Goal: Task Accomplishment & Management: Use online tool/utility

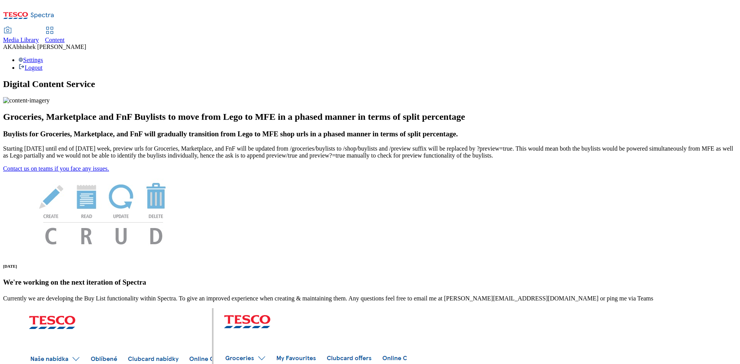
click at [65, 37] on span "Content" at bounding box center [55, 40] width 20 height 7
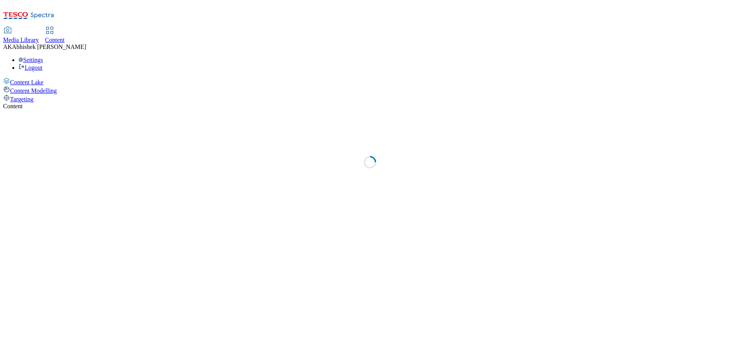
select select "ghs-[GEOGRAPHIC_DATA]"
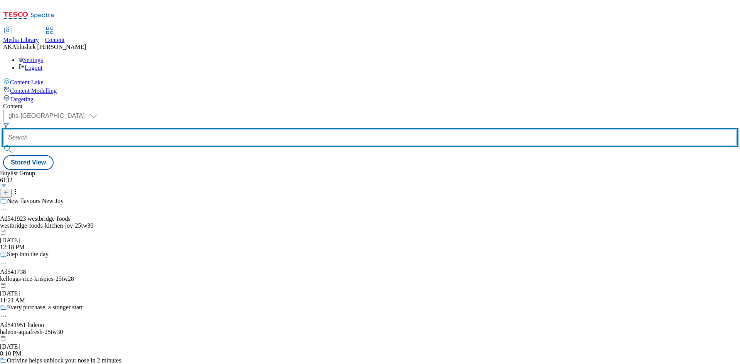
click at [192, 130] on input "text" at bounding box center [370, 137] width 734 height 15
paste input "[EMAIL_ADDRESS][DOMAIN_NAME]"
type input "[EMAIL_ADDRESS][DOMAIN_NAME]"
paste input "541738"
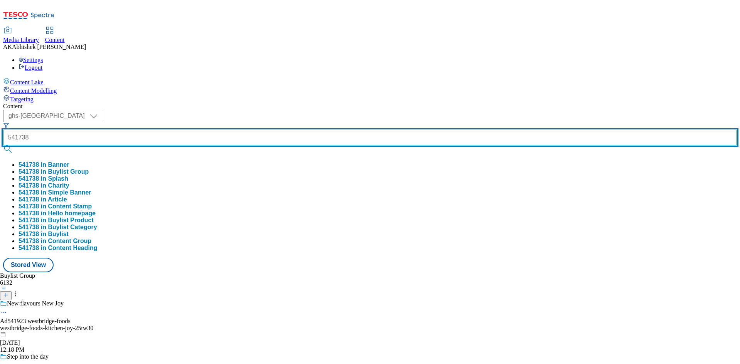
type input "541738"
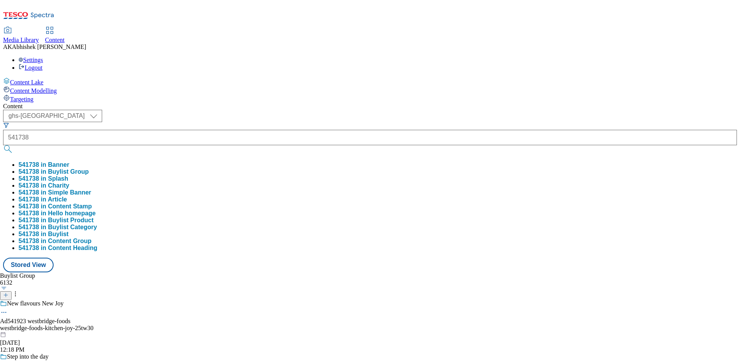
click at [311, 110] on div "( optional ) ghs-roi ghs-uk ghs-uk 541738 541738 in Banner 541738 in Buylist Gr…" at bounding box center [370, 191] width 734 height 163
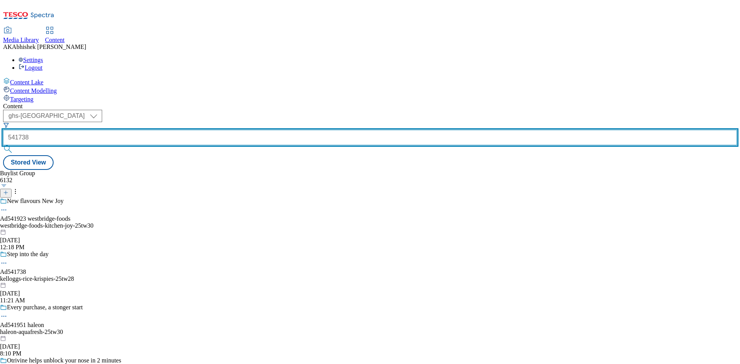
click at [207, 130] on input "541738" at bounding box center [370, 137] width 734 height 15
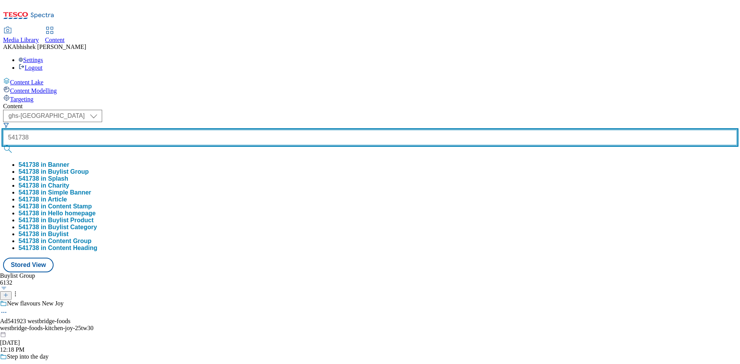
click at [3, 145] on button "submit" at bounding box center [8, 149] width 11 height 8
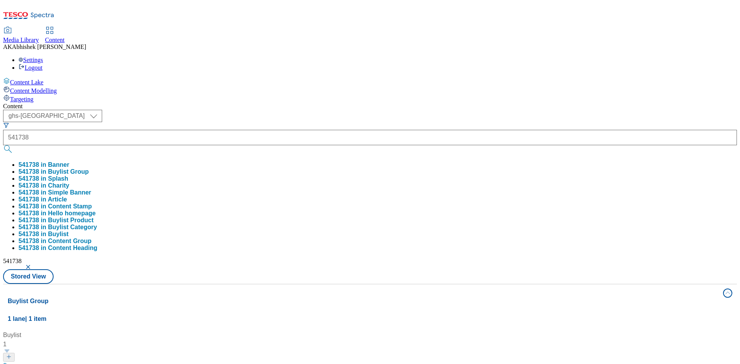
click at [336, 103] on div "Content ( optional ) ghs-roi ghs-[GEOGRAPHIC_DATA] ghs-uk 541738 541738 in Bann…" at bounding box center [370, 361] width 734 height 517
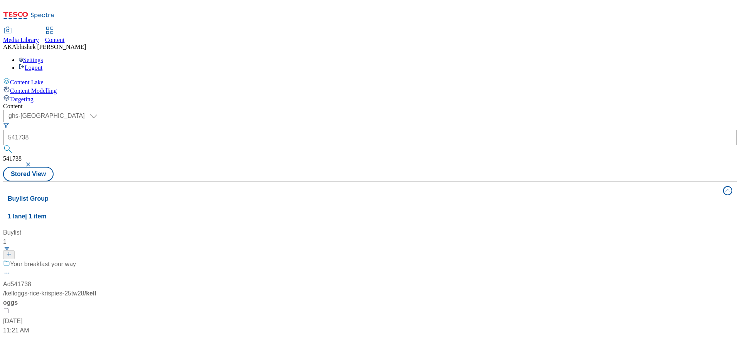
click at [99, 260] on div "Your breakfast your way Ad541738 / kelloggs-rice-krispies-25tw28 / kelloggs [DA…" at bounding box center [51, 298] width 96 height 76
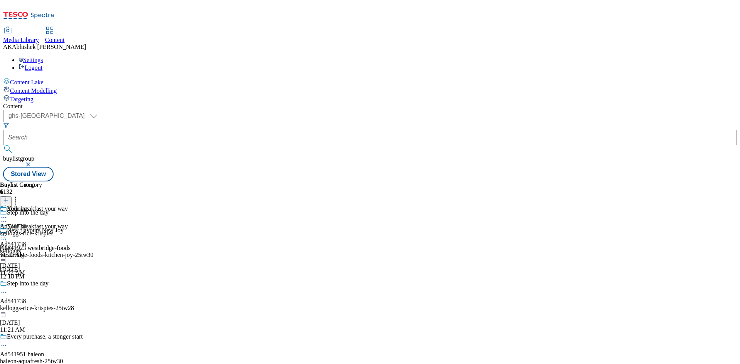
click at [8, 289] on icon at bounding box center [4, 293] width 8 height 8
click at [33, 306] on span "Edit" at bounding box center [28, 309] width 9 height 6
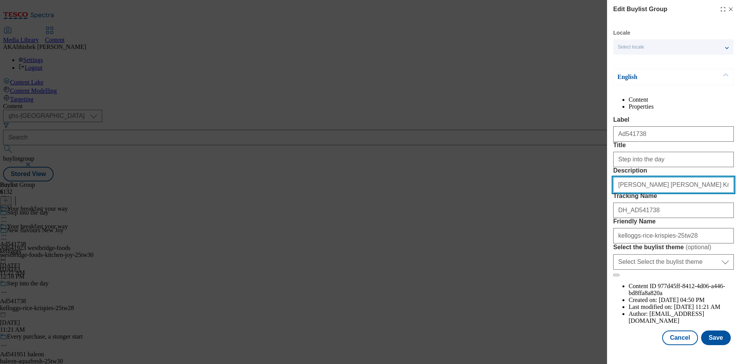
drag, startPoint x: 619, startPoint y: 229, endPoint x: 701, endPoint y: 225, distance: 81.4
click at [701, 193] on input "[PERSON_NAME] [PERSON_NAME] Krispies Cereal 660G" at bounding box center [673, 184] width 121 height 15
click at [709, 193] on input "[PERSON_NAME] [PERSON_NAME] Krispies Cereal 660G" at bounding box center [673, 184] width 121 height 15
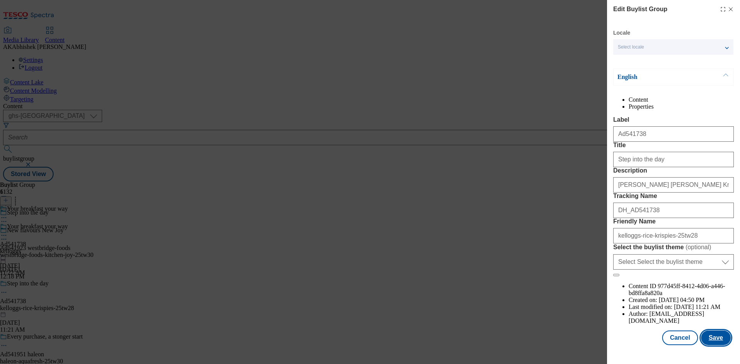
click at [712, 345] on button "Save" at bounding box center [716, 338] width 30 height 15
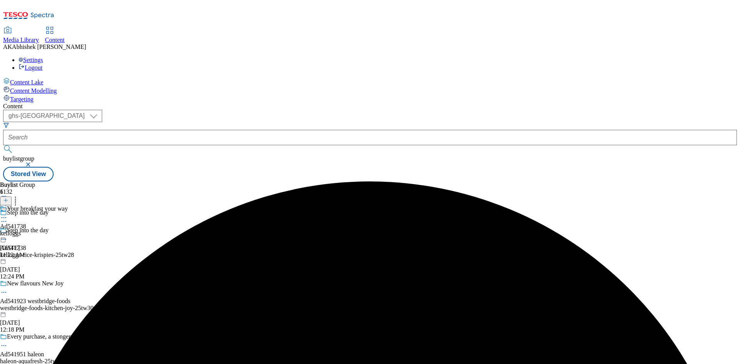
click at [8, 214] on icon at bounding box center [4, 218] width 8 height 8
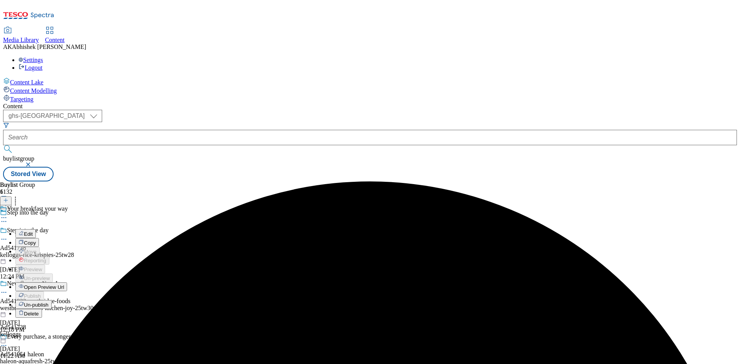
click at [33, 231] on span "Edit" at bounding box center [28, 234] width 9 height 6
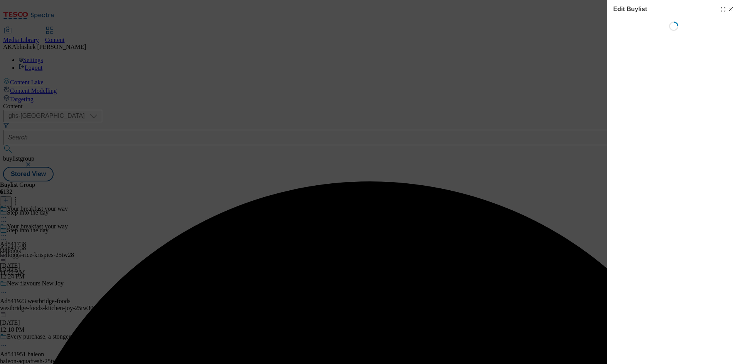
select select "tactical"
select select "supplier funded short term 1-3 weeks"
select select "dunnhumby"
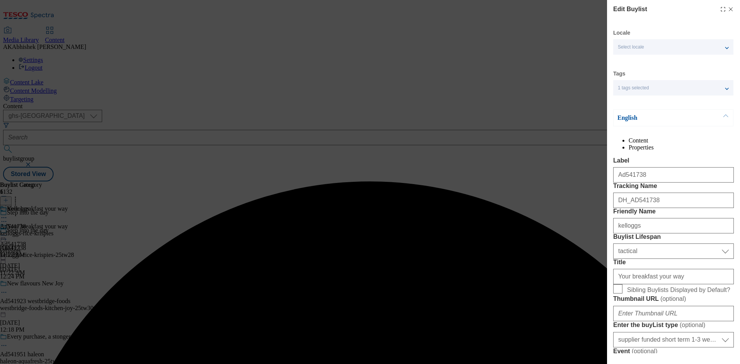
select select "Banner"
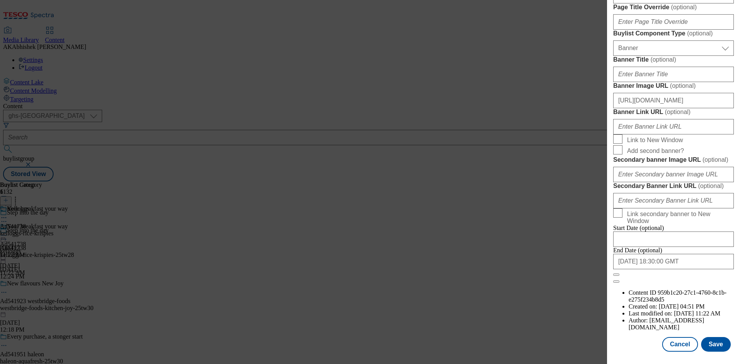
scroll to position [798, 0]
click at [708, 345] on button "Save" at bounding box center [716, 344] width 30 height 15
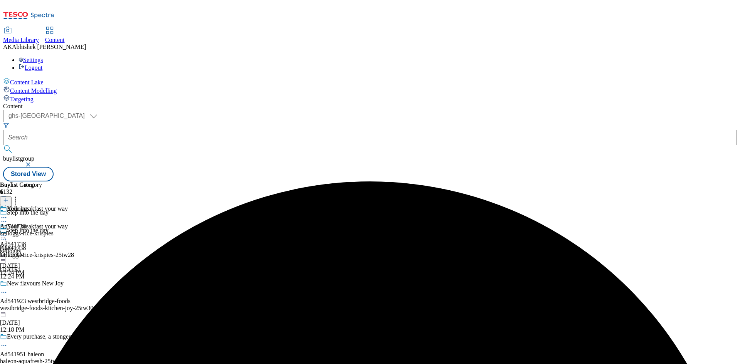
click at [8, 214] on icon at bounding box center [4, 218] width 8 height 8
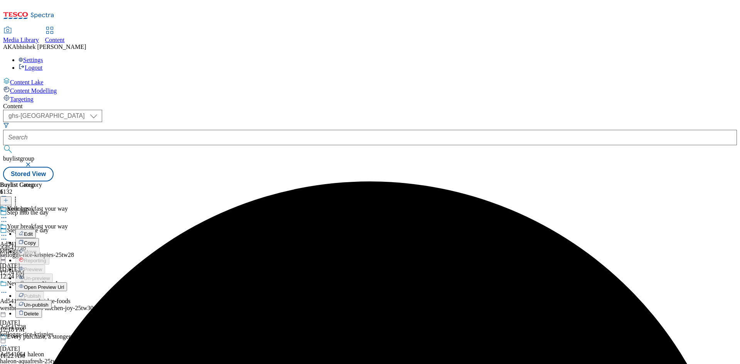
click at [64, 284] on span "Open Preview Url" at bounding box center [44, 287] width 40 height 6
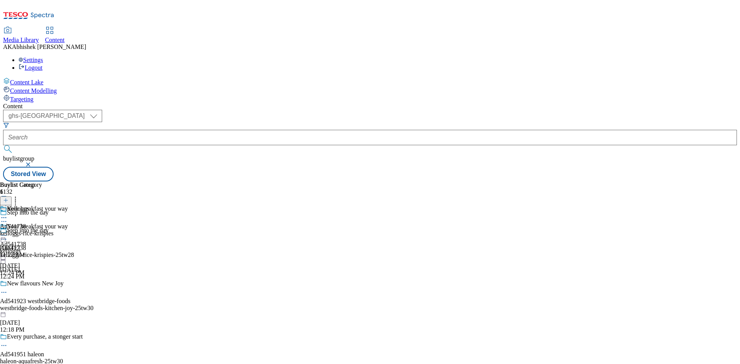
click at [8, 232] on icon at bounding box center [4, 236] width 8 height 8
click at [42, 284] on span "Preview" at bounding box center [33, 287] width 18 height 6
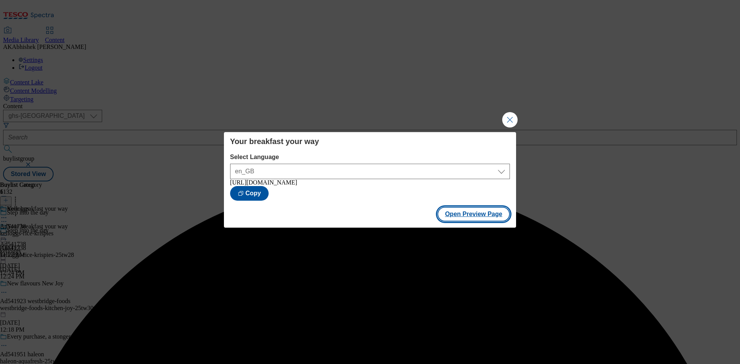
click at [487, 218] on button "Open Preview Page" at bounding box center [473, 214] width 73 height 15
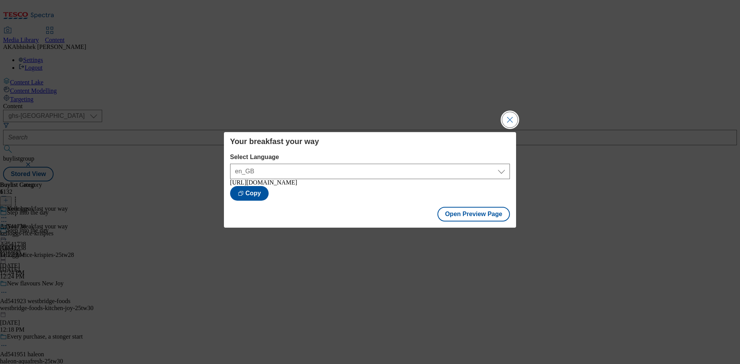
click at [511, 119] on button "Close Modal" at bounding box center [509, 119] width 15 height 15
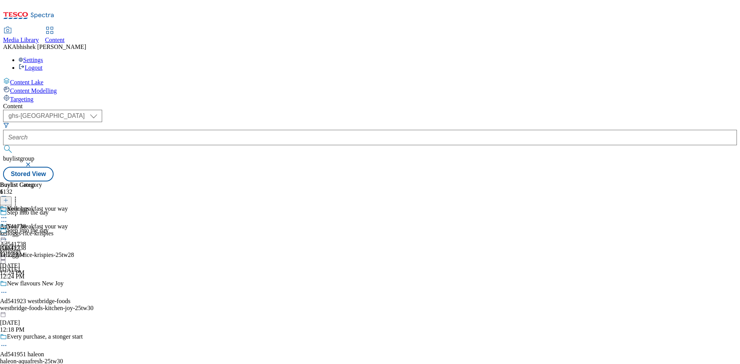
click at [3, 235] on circle at bounding box center [2, 235] width 1 height 1
click at [44, 309] on button "Publish" at bounding box center [29, 313] width 29 height 9
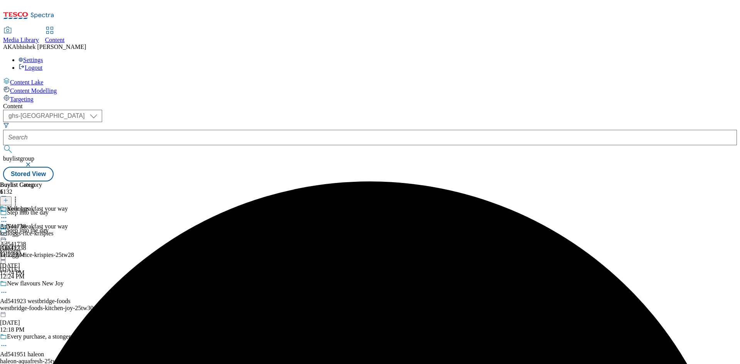
click at [8, 214] on icon at bounding box center [4, 218] width 8 height 8
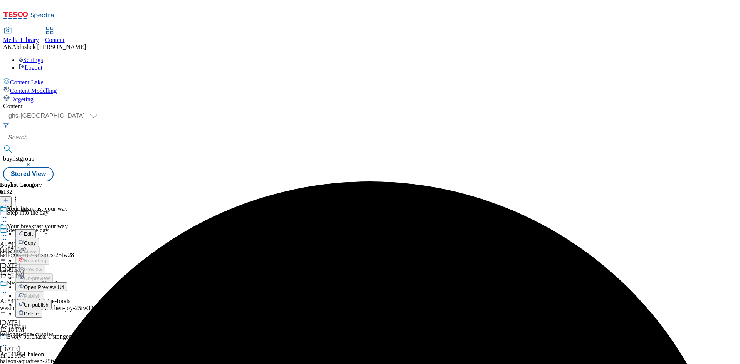
click at [64, 284] on span "Open Preview Url" at bounding box center [44, 287] width 40 height 6
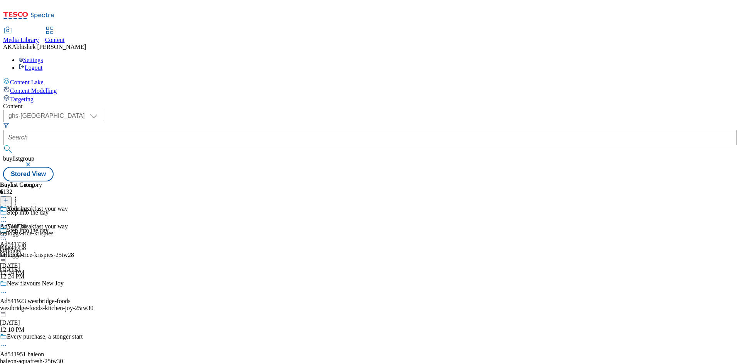
click at [8, 232] on icon at bounding box center [4, 236] width 8 height 8
click at [8, 235] on icon at bounding box center [4, 239] width 8 height 8
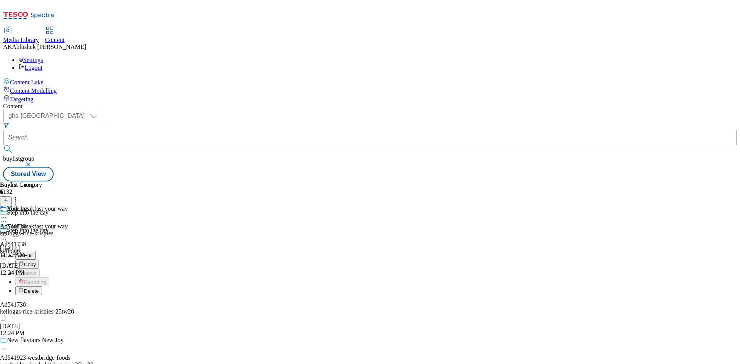
click at [33, 253] on span "Edit" at bounding box center [28, 256] width 9 height 6
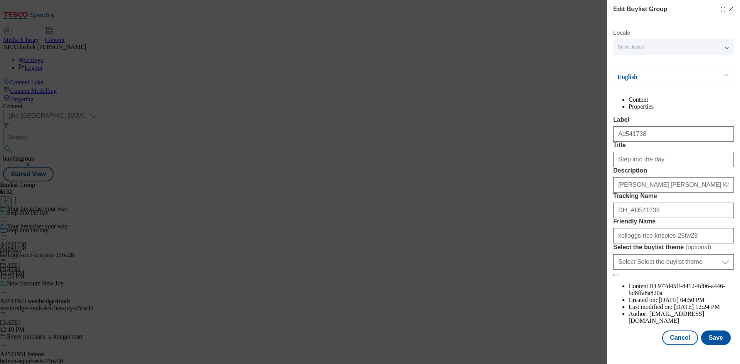
scroll to position [30, 0]
click at [713, 339] on button "Save" at bounding box center [716, 338] width 30 height 15
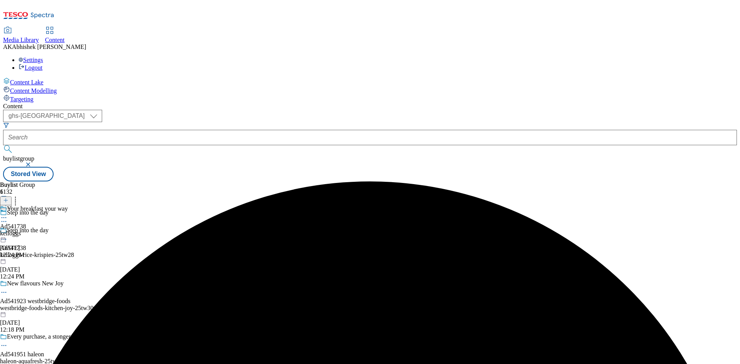
click at [8, 214] on icon at bounding box center [4, 218] width 8 height 8
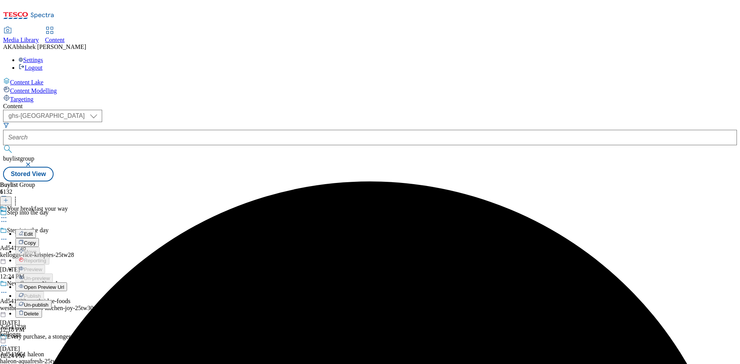
click at [33, 231] on span "Edit" at bounding box center [28, 234] width 9 height 6
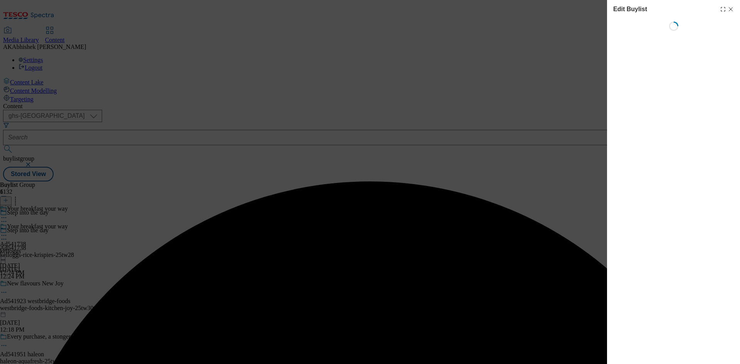
select select "tactical"
select select "supplier funded short term 1-3 weeks"
select select "dunnhumby"
select select "Banner"
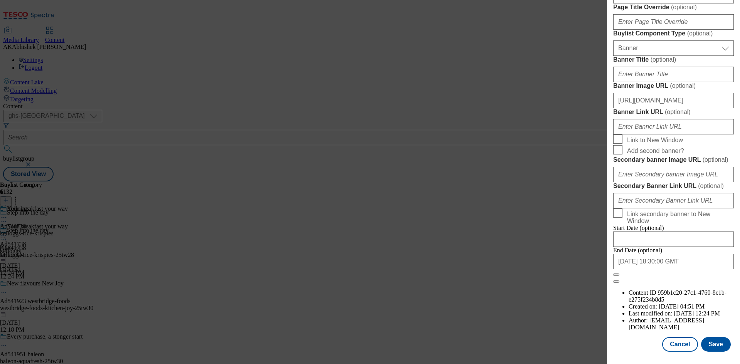
scroll to position [798, 0]
click at [715, 342] on button "Save" at bounding box center [716, 344] width 30 height 15
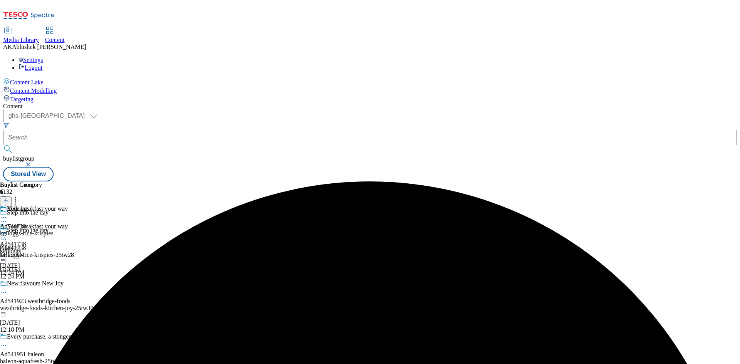
click at [8, 214] on icon at bounding box center [4, 218] width 8 height 8
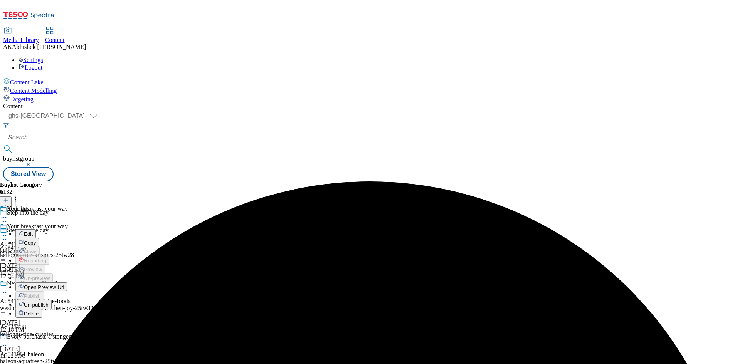
click at [33, 231] on span "Edit" at bounding box center [28, 234] width 9 height 6
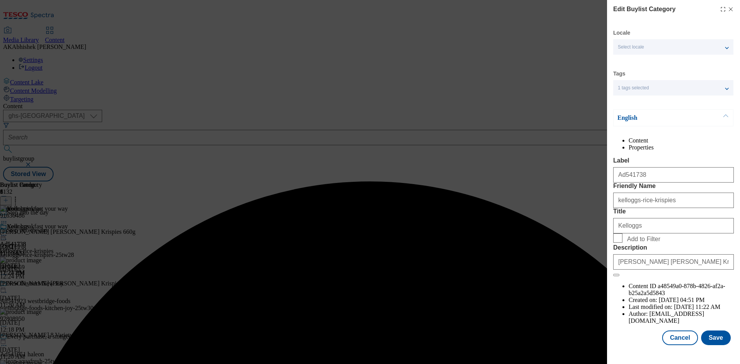
scroll to position [15, 0]
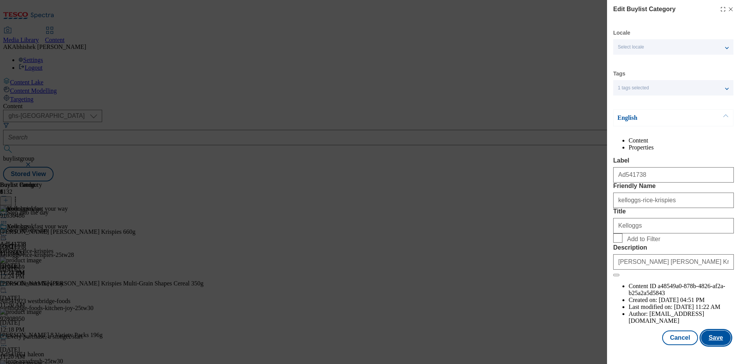
click at [714, 344] on button "Save" at bounding box center [716, 338] width 30 height 15
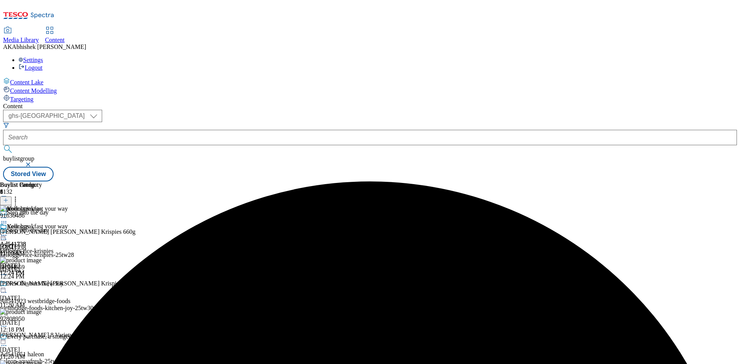
click at [3, 235] on circle at bounding box center [2, 235] width 1 height 1
click at [42, 284] on span "Preview" at bounding box center [33, 287] width 18 height 6
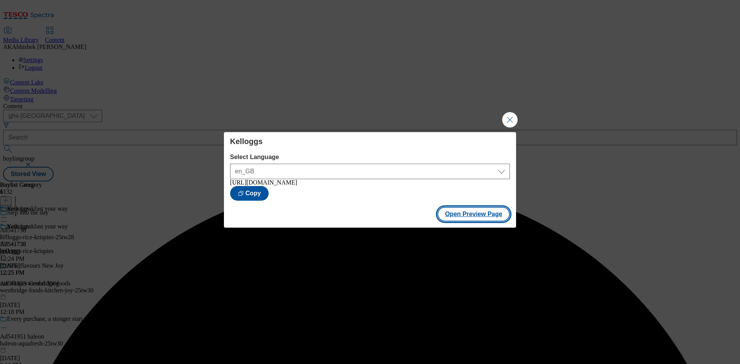
click at [494, 214] on button "Open Preview Page" at bounding box center [473, 214] width 73 height 15
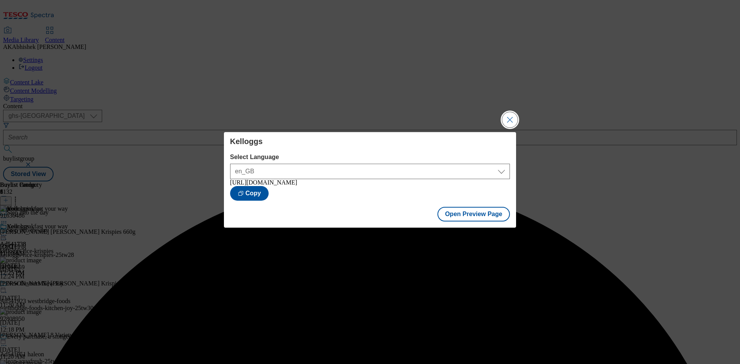
click at [513, 117] on button "Close Modal" at bounding box center [509, 119] width 15 height 15
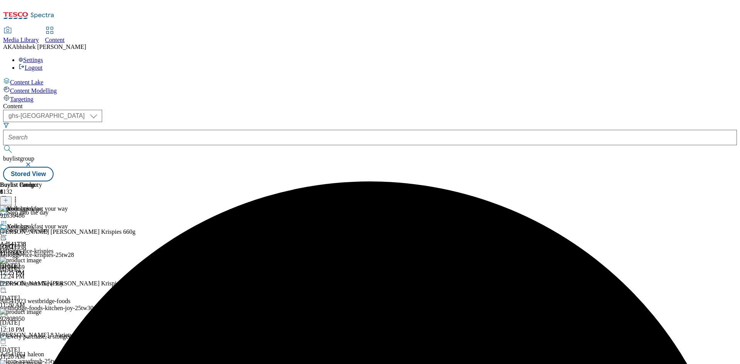
click at [8, 232] on icon at bounding box center [4, 236] width 8 height 8
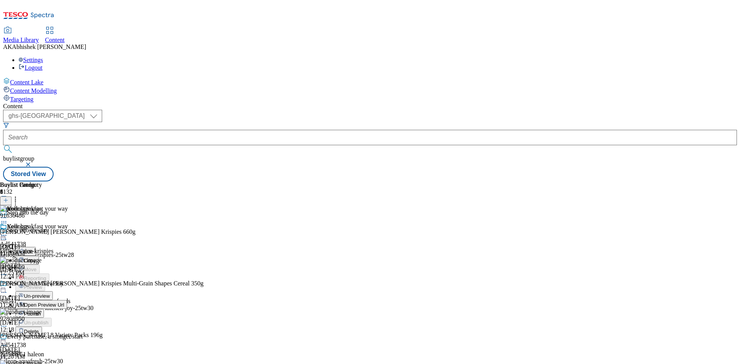
click at [41, 311] on span "Publish" at bounding box center [32, 314] width 17 height 6
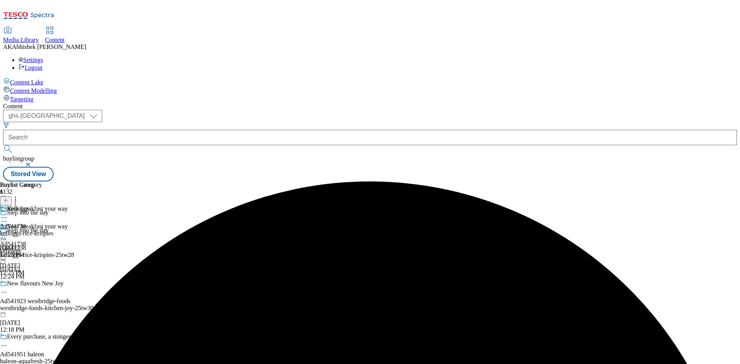
click at [7, 217] on circle at bounding box center [5, 217] width 1 height 1
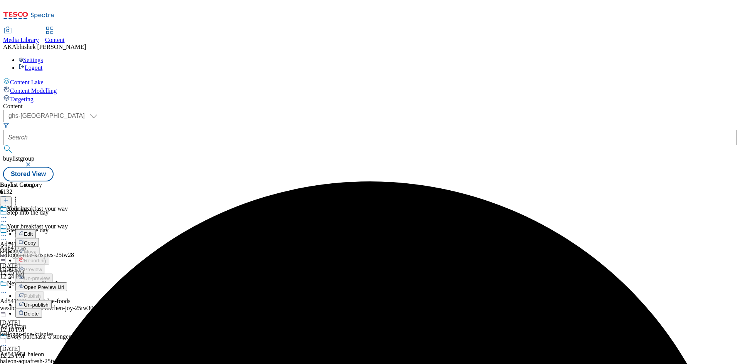
click at [64, 284] on span "Open Preview Url" at bounding box center [44, 287] width 40 height 6
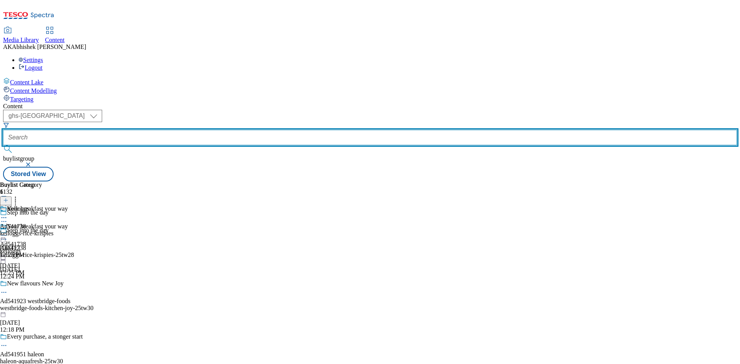
click at [188, 130] on input "text" at bounding box center [370, 137] width 734 height 15
click at [3, 145] on button "submit" at bounding box center [8, 149] width 11 height 8
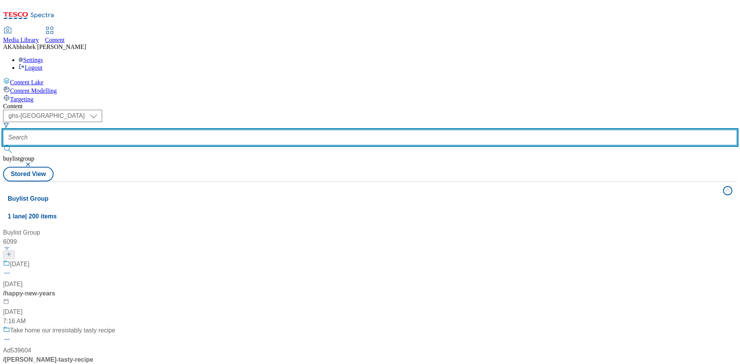
drag, startPoint x: 180, startPoint y: 61, endPoint x: 234, endPoint y: 62, distance: 54.3
click at [180, 130] on input "text" at bounding box center [370, 137] width 734 height 15
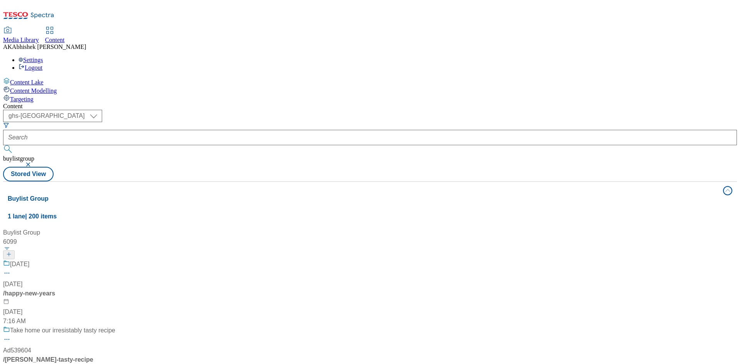
click at [33, 162] on button "button" at bounding box center [29, 164] width 8 height 5
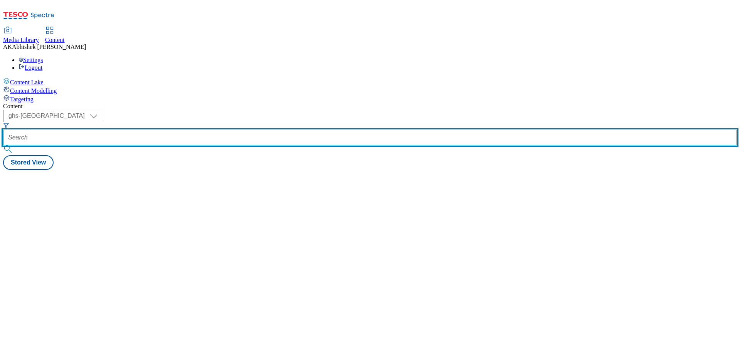
click at [190, 130] on input "text" at bounding box center [370, 137] width 734 height 15
click at [3, 145] on button "submit" at bounding box center [8, 149] width 11 height 8
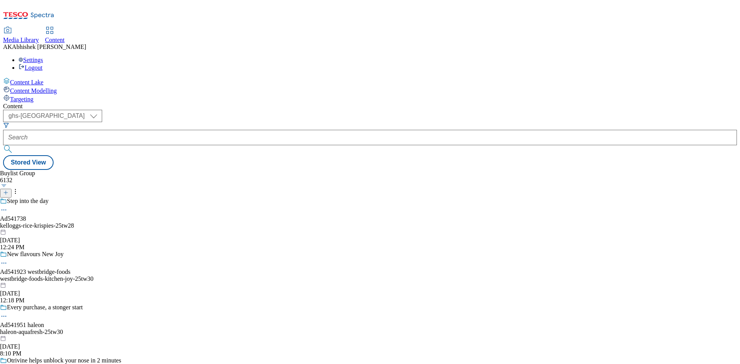
click at [8, 190] on icon at bounding box center [5, 192] width 5 height 5
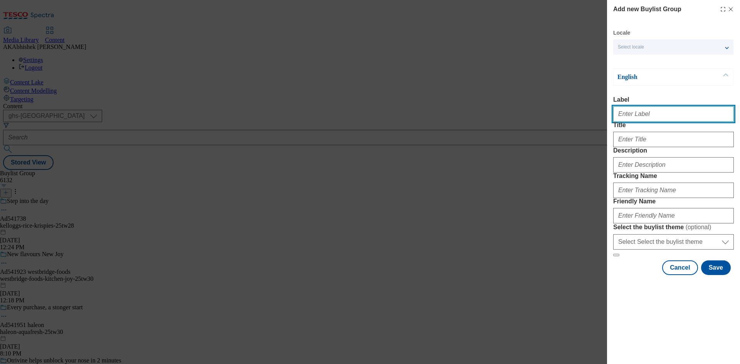
click at [635, 112] on input "Label" at bounding box center [673, 113] width 121 height 15
paste input "541555"
type input "Ad541555"
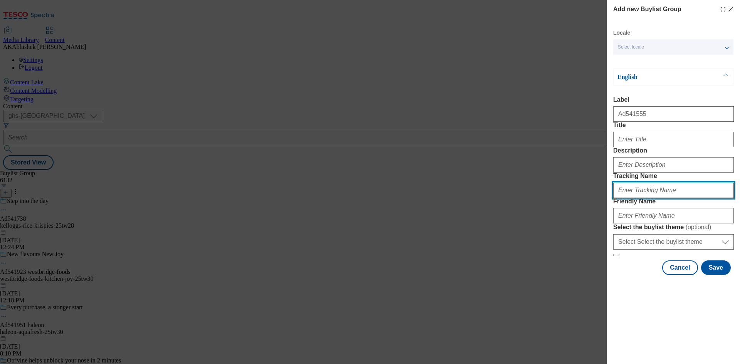
click at [643, 198] on input "Tracking Name" at bounding box center [673, 190] width 121 height 15
paste input "541555"
type input "DH_AD541555"
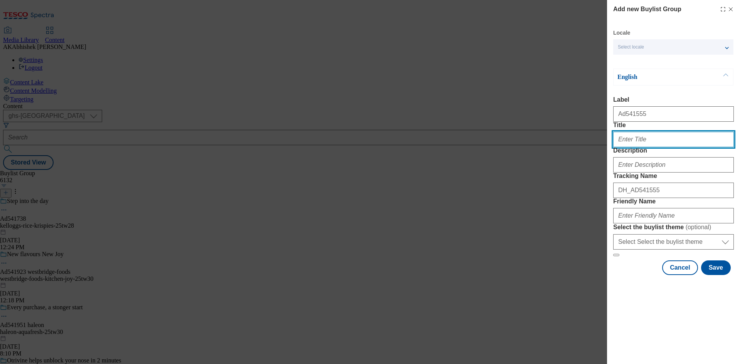
click at [648, 147] on input "Title" at bounding box center [673, 139] width 121 height 15
paste input "Menopause Friendly"
type input "Menopause Friendly"
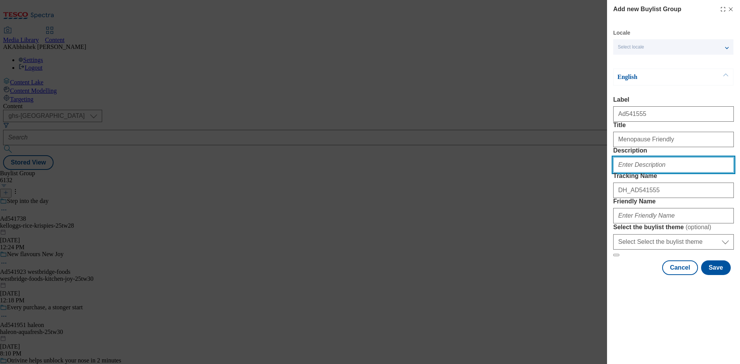
click at [662, 173] on input "Description" at bounding box center [673, 164] width 121 height 15
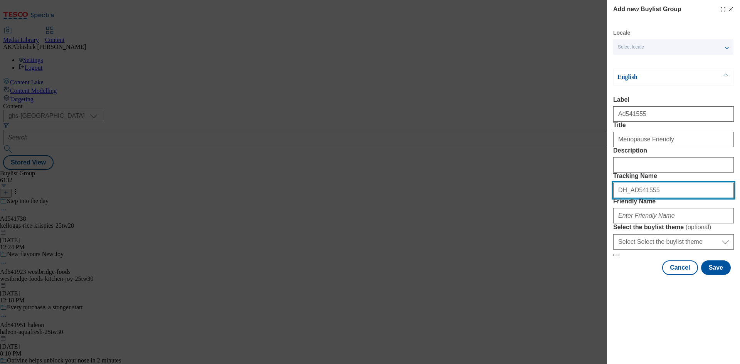
drag, startPoint x: 661, startPoint y: 232, endPoint x: 555, endPoint y: 233, distance: 105.6
click at [555, 233] on div "Add new Buylist Group Locale Select locale English Welsh English Label Ad541555…" at bounding box center [370, 182] width 740 height 364
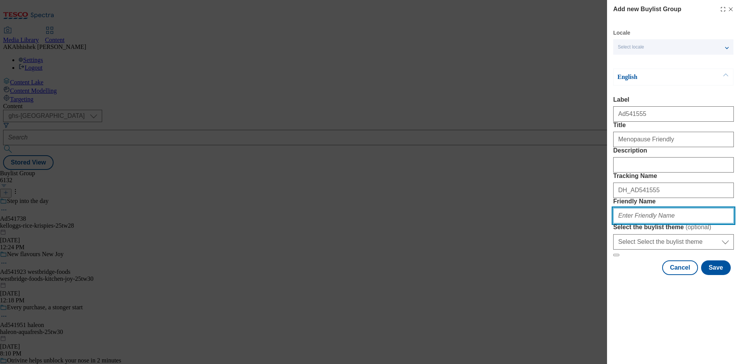
drag, startPoint x: 684, startPoint y: 271, endPoint x: 675, endPoint y: 270, distance: 8.9
click at [684, 224] on input "Friendly Name" at bounding box center [673, 215] width 121 height 15
paste input "Haleon"
click at [615, 224] on input "Haleon" at bounding box center [673, 215] width 121 height 15
paste input "Centrum"
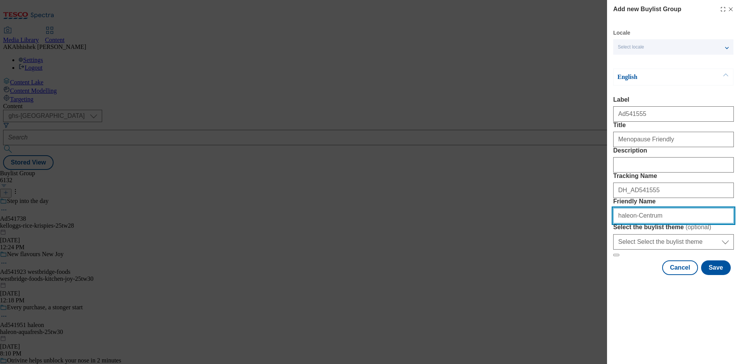
click at [634, 224] on input "haleon-Centrum" at bounding box center [673, 215] width 121 height 15
type input "[GEOGRAPHIC_DATA]-centrum-25tw30"
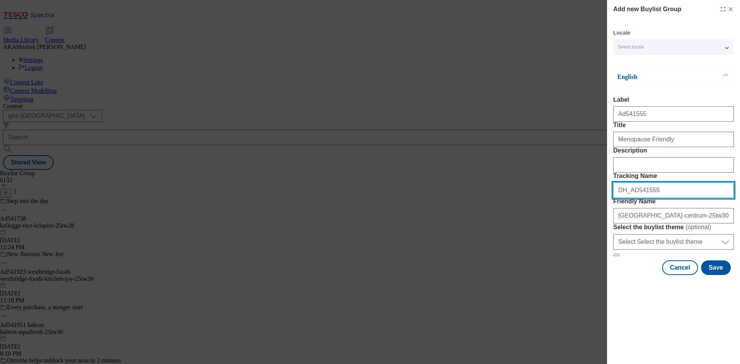
drag, startPoint x: 663, startPoint y: 233, endPoint x: 556, endPoint y: 225, distance: 107.4
click at [554, 224] on div "Add new Buylist Group Locale Select locale English Welsh English Label Ad541555…" at bounding box center [370, 182] width 740 height 364
click at [720, 275] on button "Save" at bounding box center [716, 268] width 30 height 15
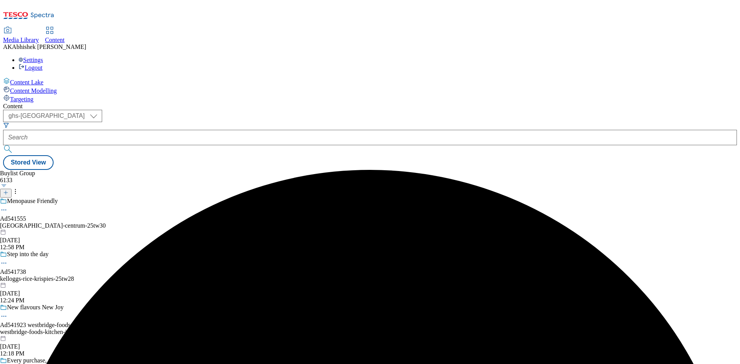
click at [187, 198] on div "Menopause Friendly Ad541555 haleon-centrum-25tw30 [DATE] 12:58 PM" at bounding box center [93, 224] width 187 height 53
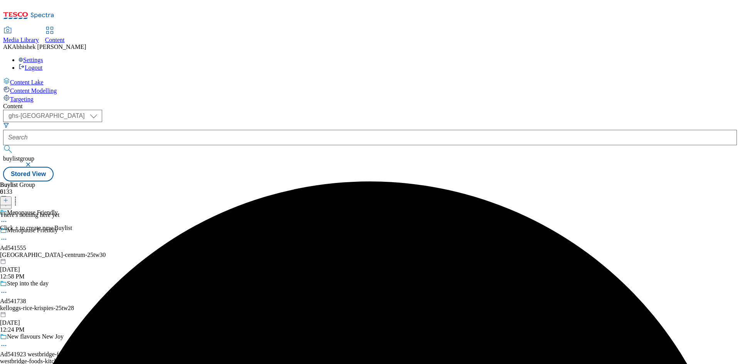
click at [8, 200] on line at bounding box center [6, 200] width 4 height 0
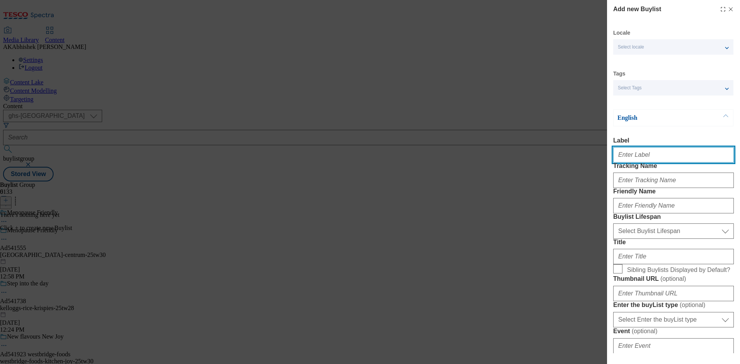
click at [643, 158] on input "Label" at bounding box center [673, 154] width 121 height 15
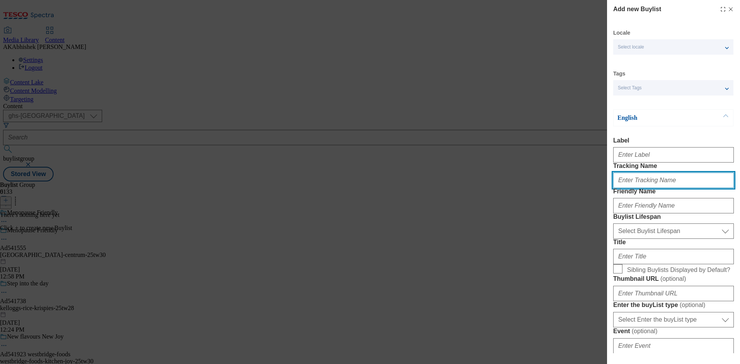
click at [651, 188] on input "Tracking Name" at bounding box center [673, 180] width 121 height 15
paste input "DH_AD541555"
click at [632, 188] on input "DH_AD541555" at bounding box center [673, 180] width 121 height 15
type input "DH_AD541555"
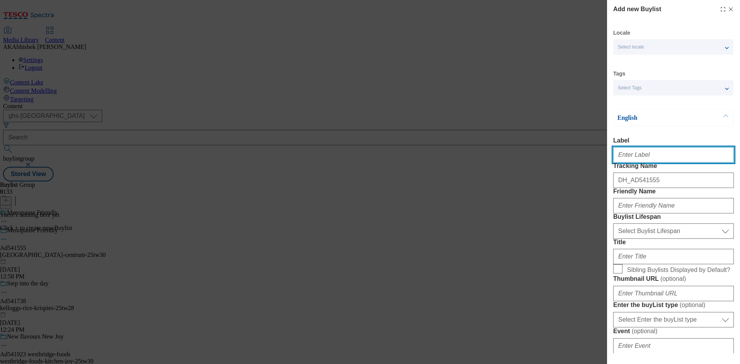
click at [639, 158] on input "Label" at bounding box center [673, 154] width 121 height 15
paste input "541555"
type input "Ad541555"
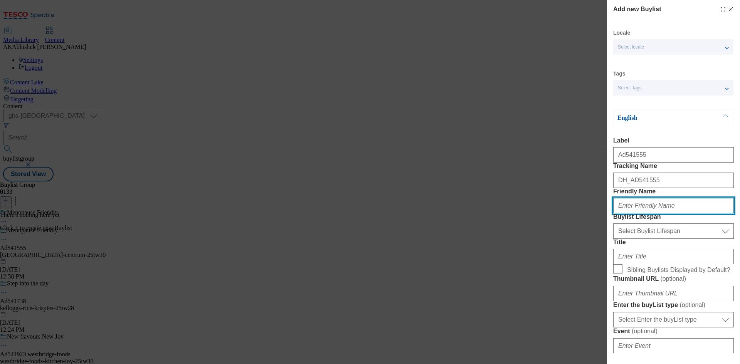
paste input "haleon"
type input "haleon"
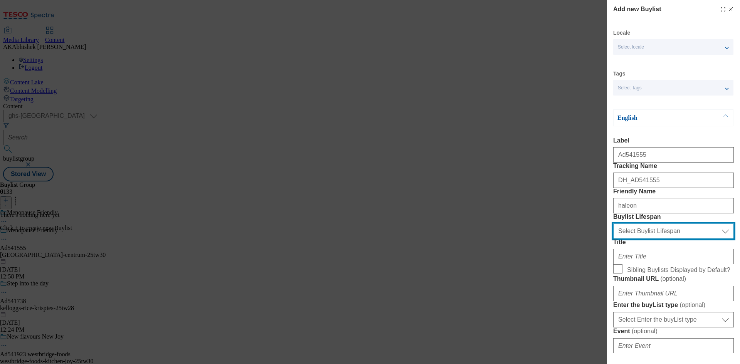
click at [659, 239] on select "Select Buylist Lifespan evergreen seasonal tactical" at bounding box center [673, 231] width 121 height 15
select select "tactical"
click at [613, 239] on select "Select Buylist Lifespan evergreen seasonal tactical" at bounding box center [673, 231] width 121 height 15
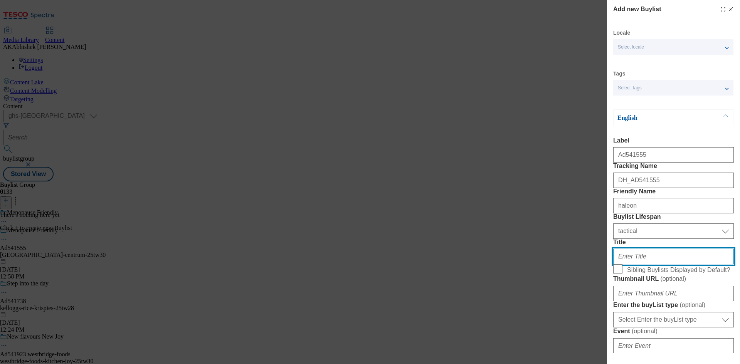
click at [656, 264] on input "Title" at bounding box center [673, 256] width 121 height 15
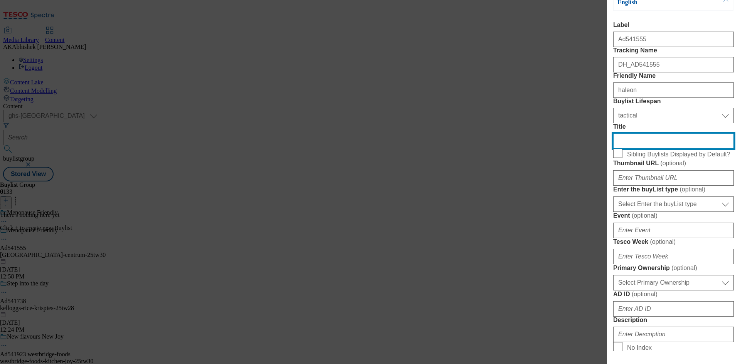
scroll to position [154, 0]
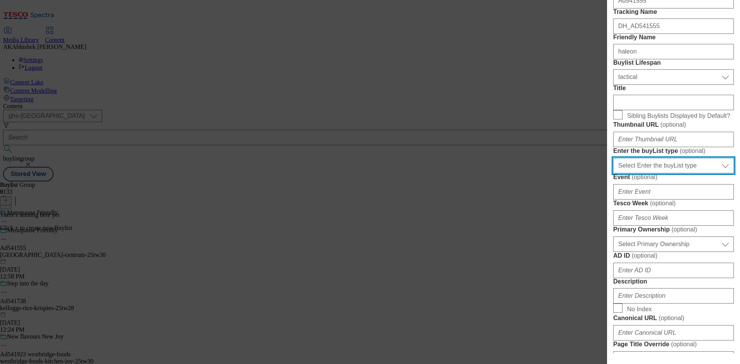
click at [684, 173] on select "Select Enter the buyList type event supplier funded long term >4 weeks supplier…" at bounding box center [673, 165] width 121 height 15
select select "supplier funded short term 1-3 weeks"
click at [613, 173] on select "Select Enter the buyList type event supplier funded long term >4 weeks supplier…" at bounding box center [673, 165] width 121 height 15
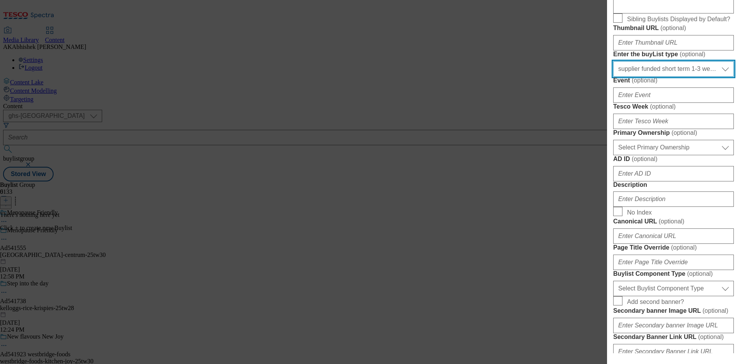
scroll to position [270, 0]
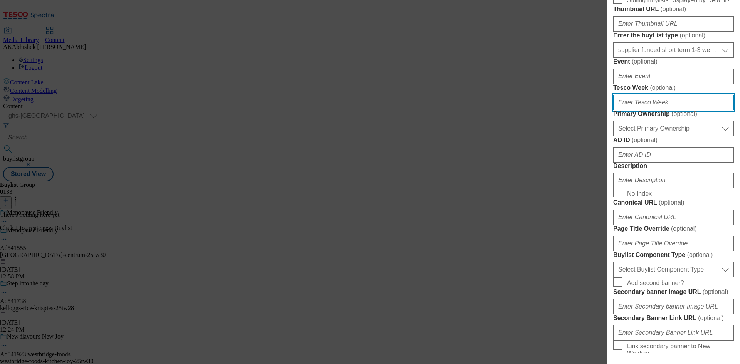
click at [645, 110] on input "Tesco Week ( optional )" at bounding box center [673, 102] width 121 height 15
type input "30"
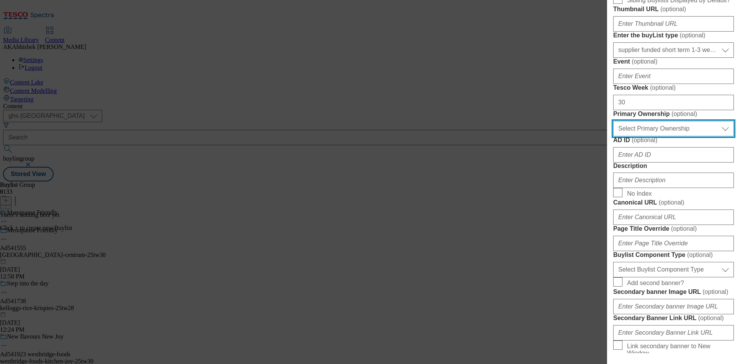
click at [654, 136] on select "Select Primary Ownership [PERSON_NAME]" at bounding box center [673, 128] width 121 height 15
select select "dunnhumby"
click at [613, 136] on select "Select Primary Ownership [PERSON_NAME]" at bounding box center [673, 128] width 121 height 15
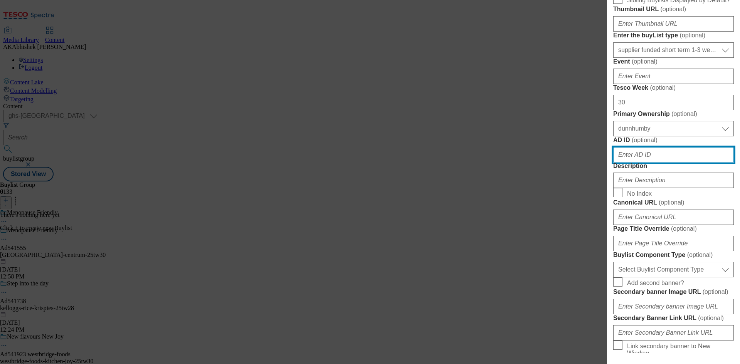
click at [664, 163] on input "AD ID ( optional )" at bounding box center [673, 154] width 121 height 15
paste input "541555"
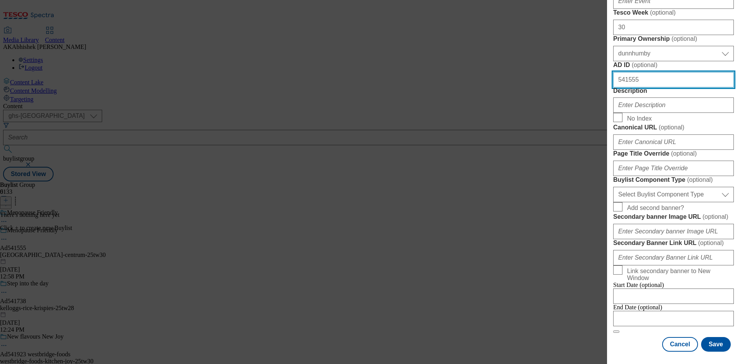
scroll to position [462, 0]
type input "541555"
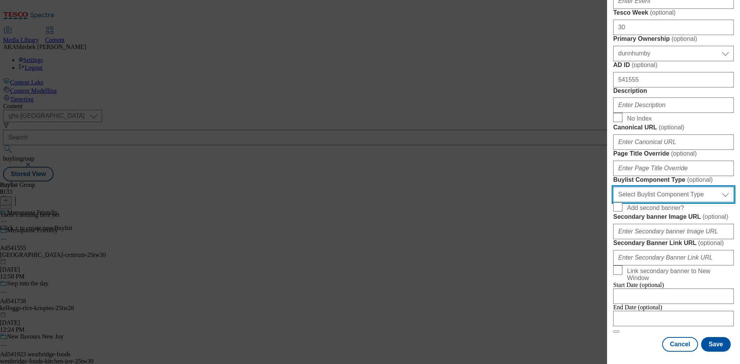
click at [659, 202] on select "Select Buylist Component Type Banner Competition Header Meal" at bounding box center [673, 194] width 121 height 15
select select "Banner"
click at [613, 202] on select "Select Buylist Component Type Banner Competition Header Meal" at bounding box center [673, 194] width 121 height 15
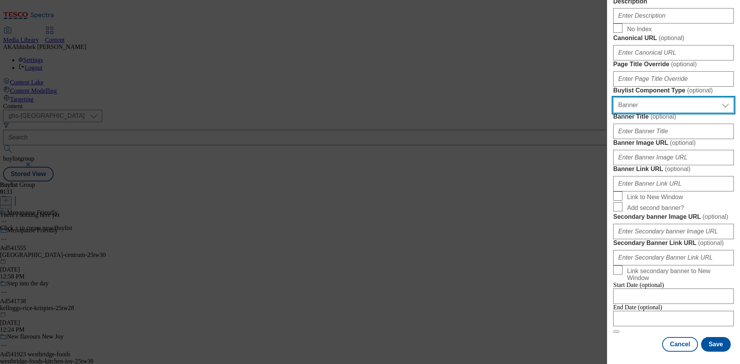
scroll to position [764, 0]
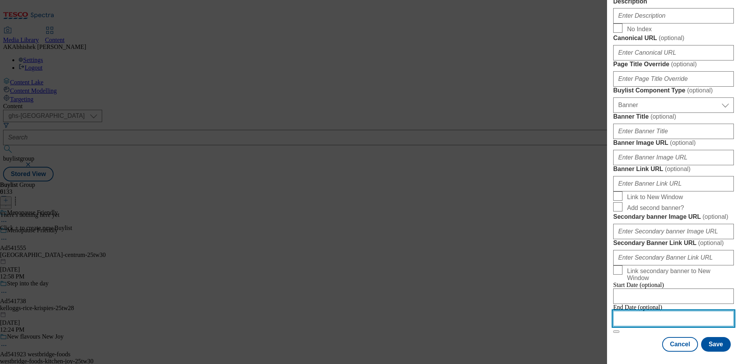
click at [684, 317] on input "Modal" at bounding box center [673, 318] width 121 height 15
select select "2025"
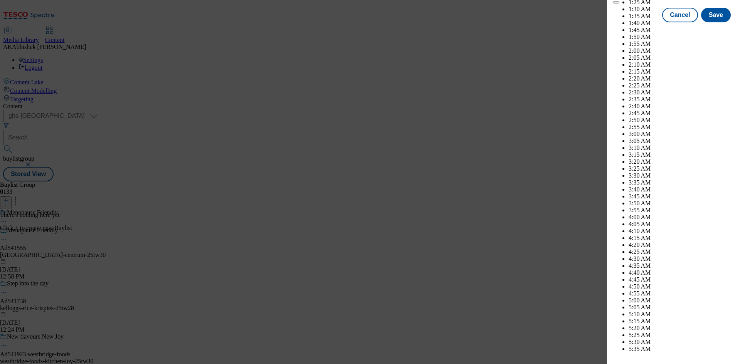
scroll to position [2204, 0]
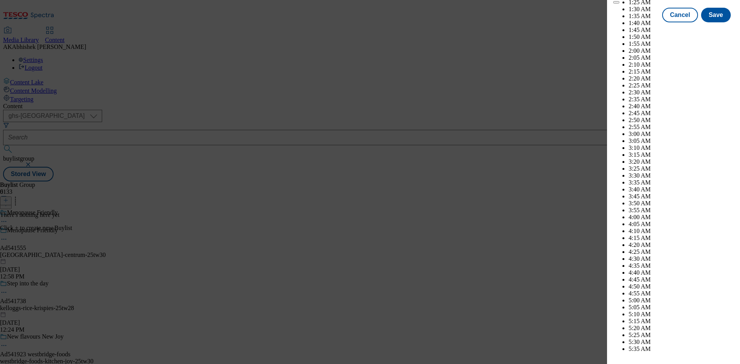
select select "December"
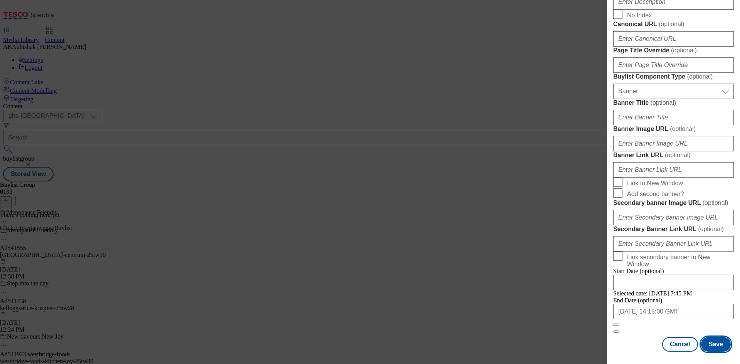
click at [711, 344] on button "Save" at bounding box center [716, 344] width 30 height 15
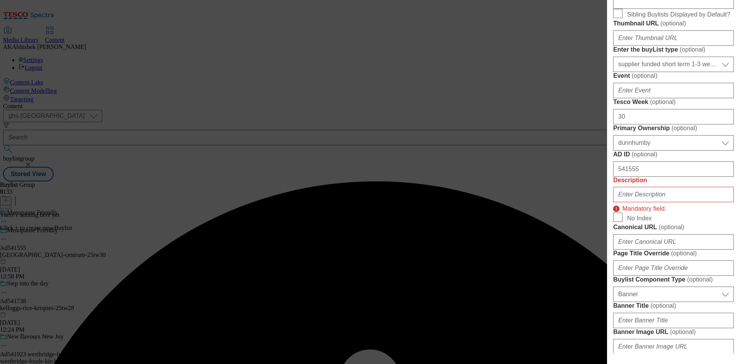
scroll to position [311, 0]
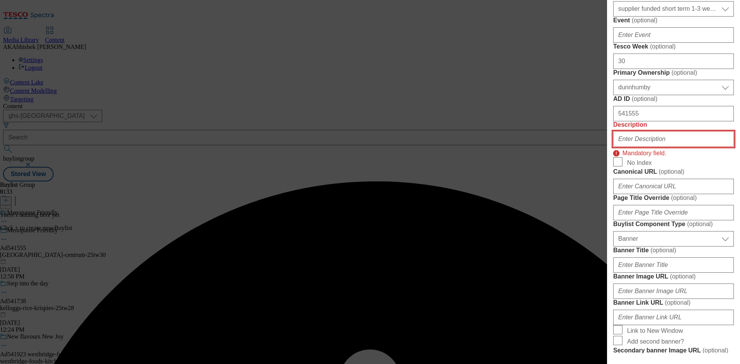
click at [687, 147] on input "Description" at bounding box center [673, 138] width 121 height 15
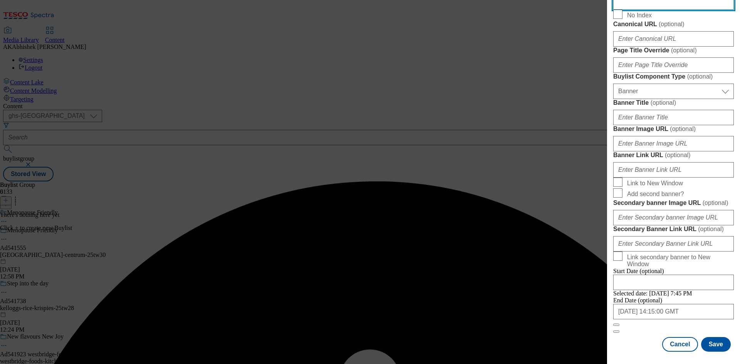
scroll to position [764, 0]
click at [711, 348] on button "Save" at bounding box center [716, 344] width 30 height 15
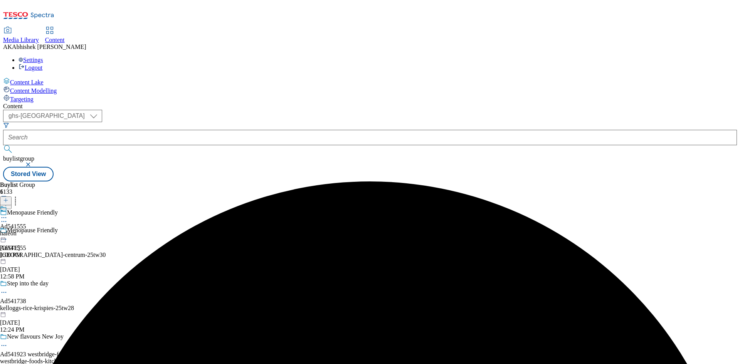
click at [26, 230] on div "haleon" at bounding box center [13, 233] width 26 height 7
click at [12, 197] on button at bounding box center [6, 201] width 12 height 9
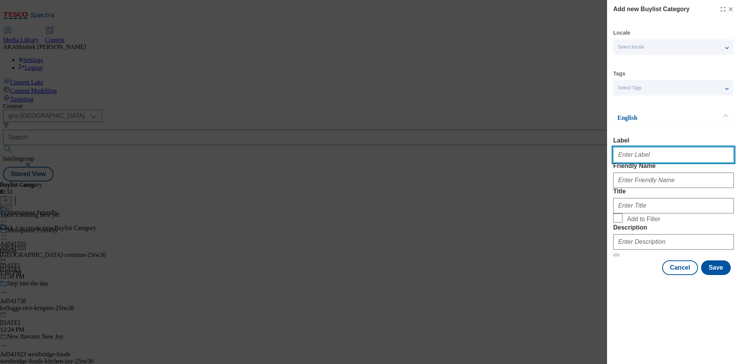
click at [647, 161] on input "Label" at bounding box center [673, 154] width 121 height 15
paste input "541555"
click at [617, 160] on input "541555" at bounding box center [673, 154] width 121 height 15
type input "Ad541555"
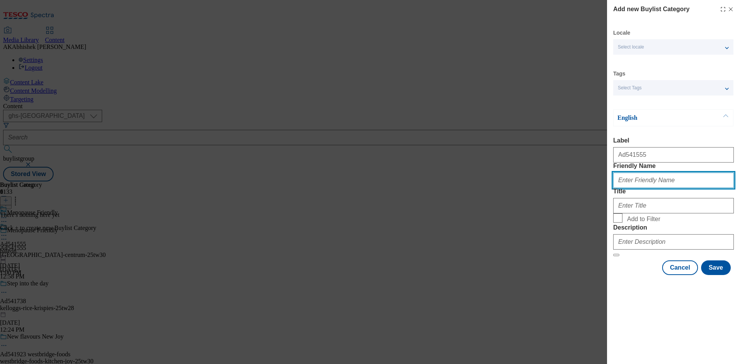
click at [636, 188] on input "Friendly Name" at bounding box center [673, 180] width 121 height 15
paste input "[GEOGRAPHIC_DATA]"
type input "[GEOGRAPHIC_DATA]"
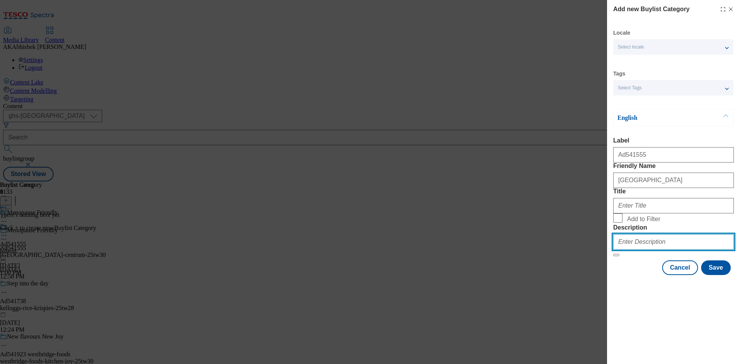
click at [662, 250] on input "Description" at bounding box center [673, 241] width 121 height 15
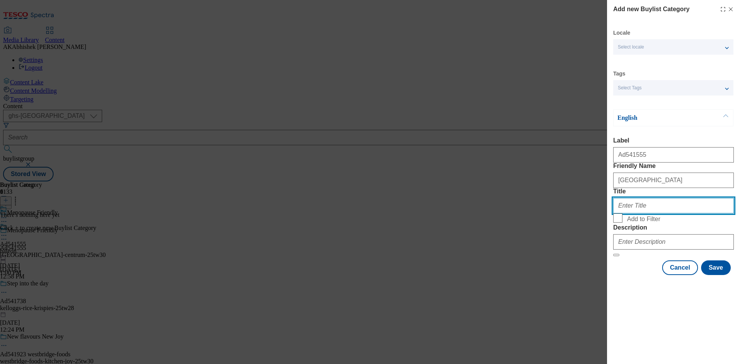
click at [637, 214] on input "Title" at bounding box center [673, 205] width 121 height 15
paste input "Haleon UK Services Limited"
type input "Haleon UK Services Limited"
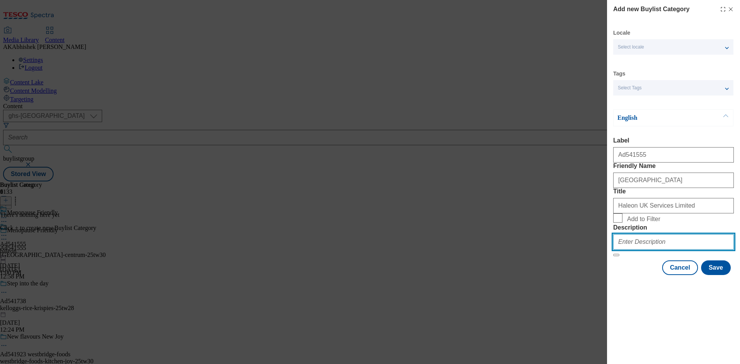
click at [661, 250] on input "Description" at bounding box center [673, 241] width 121 height 15
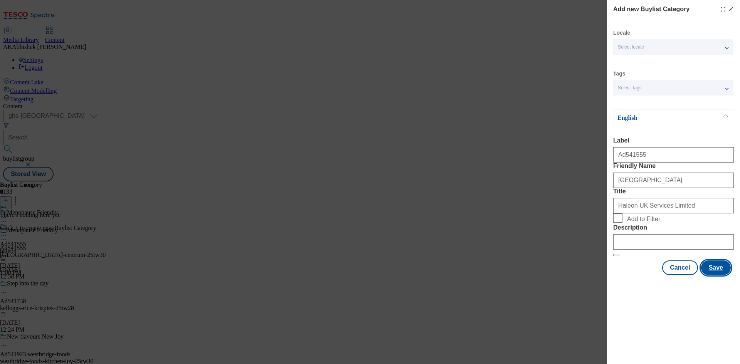
click at [715, 275] on button "Save" at bounding box center [716, 268] width 30 height 15
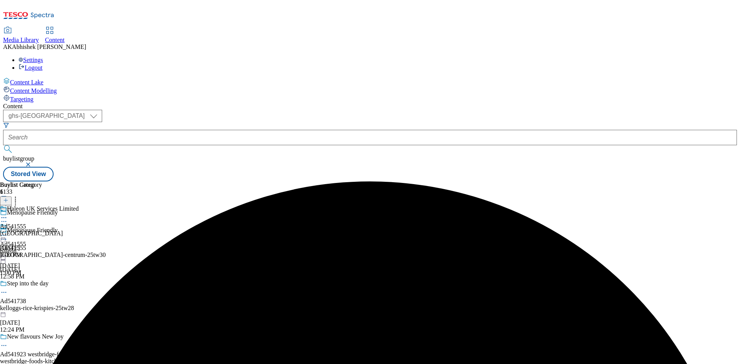
click at [79, 230] on div "[GEOGRAPHIC_DATA]" at bounding box center [39, 233] width 79 height 7
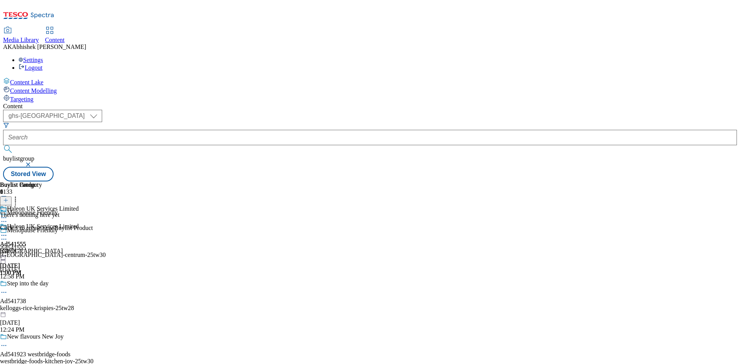
click at [8, 198] on icon at bounding box center [5, 200] width 5 height 5
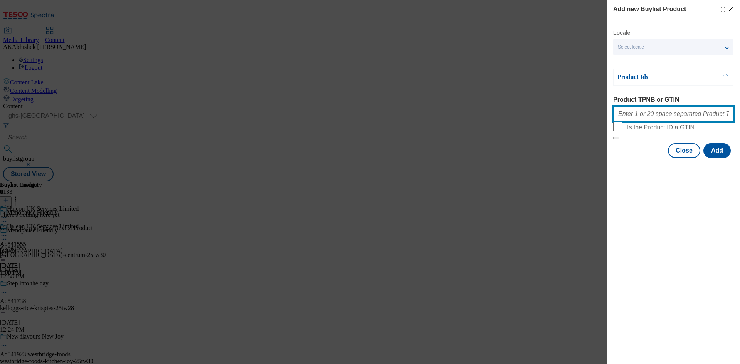
click at [642, 111] on input "Product TPNB or GTIN" at bounding box center [673, 113] width 121 height 15
paste input "91639385 91880132 91485928 91573968 91772001 97068486 91568134 91713320 9132111…"
type input "91639385 91880132 91485928 91573968 91772001 97068486 91568134 91713320 9132111…"
click at [713, 158] on button "Add" at bounding box center [716, 150] width 27 height 15
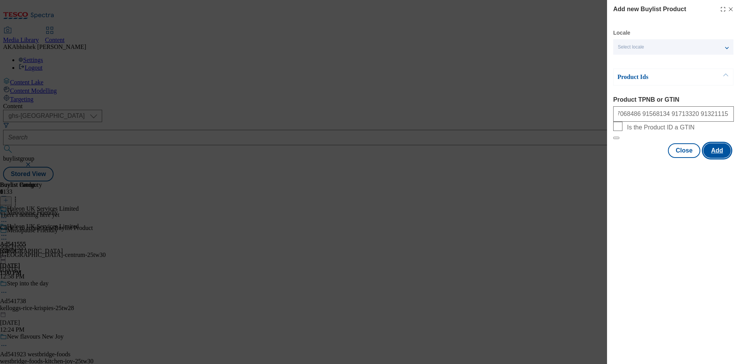
scroll to position [0, 0]
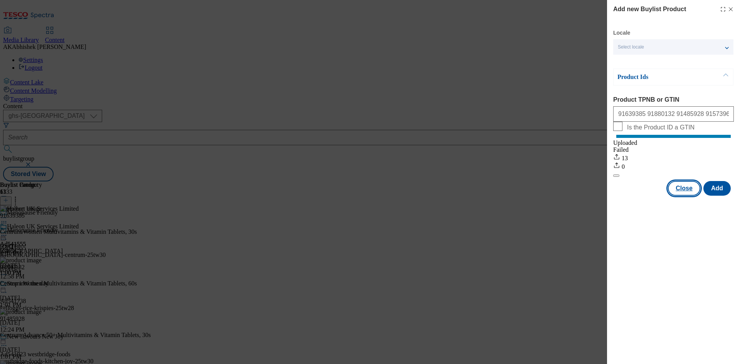
click at [675, 192] on button "Close" at bounding box center [684, 188] width 32 height 15
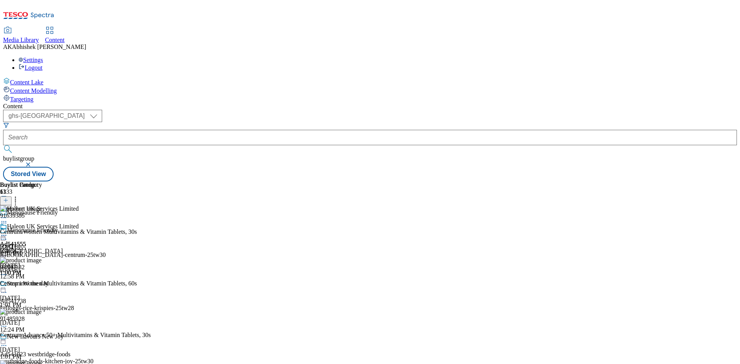
click at [8, 232] on icon at bounding box center [4, 236] width 8 height 8
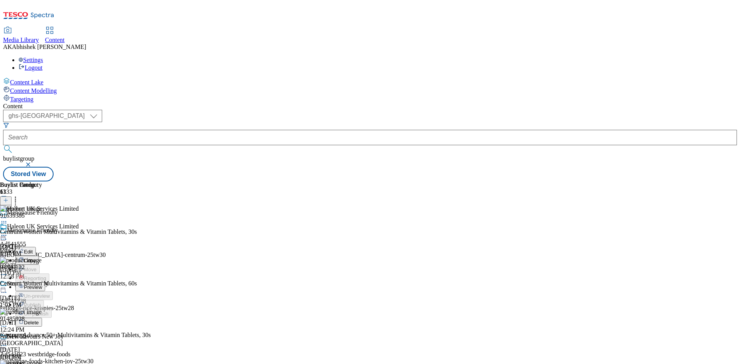
click at [42, 284] on span "Preview" at bounding box center [33, 287] width 18 height 6
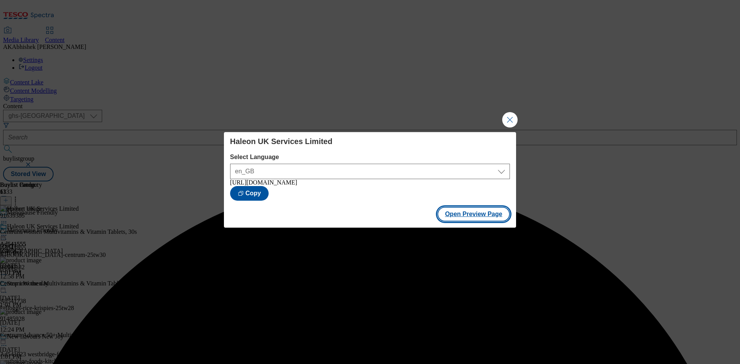
click at [472, 214] on button "Open Preview Page" at bounding box center [473, 214] width 73 height 15
click at [511, 115] on button "Close Modal" at bounding box center [509, 119] width 15 height 15
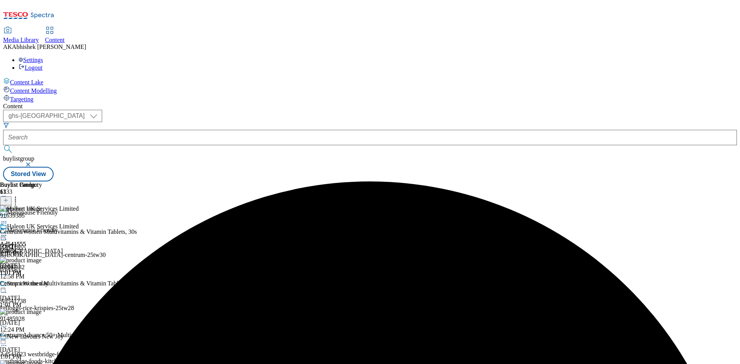
click at [7, 239] on circle at bounding box center [5, 239] width 1 height 1
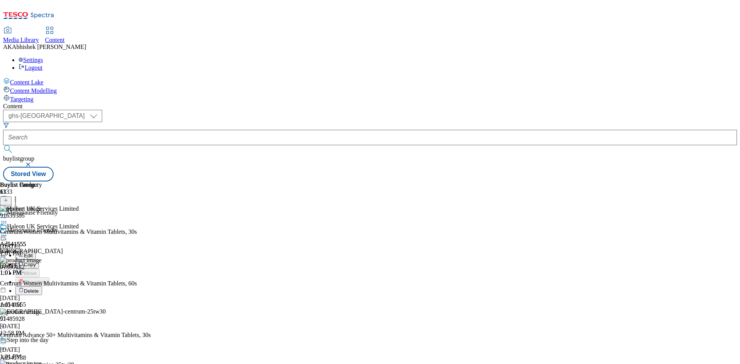
click at [33, 253] on span "Edit" at bounding box center [28, 256] width 9 height 6
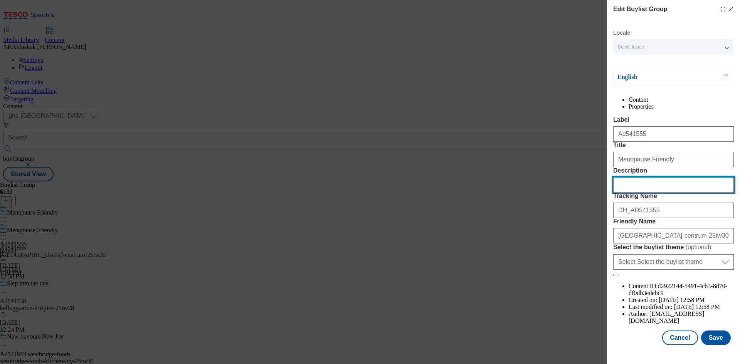
click at [644, 193] on input "Description" at bounding box center [673, 184] width 121 height 15
paste input "Centrum Women Multivitamin 30 Tablets"
type input "Centrum Women Multivitamin 30 Tablets"
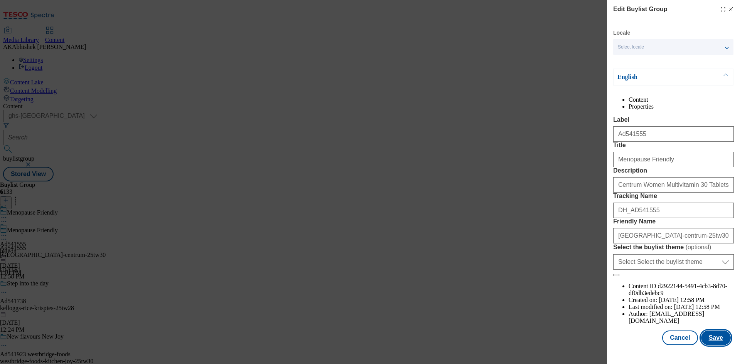
click at [708, 342] on button "Save" at bounding box center [716, 338] width 30 height 15
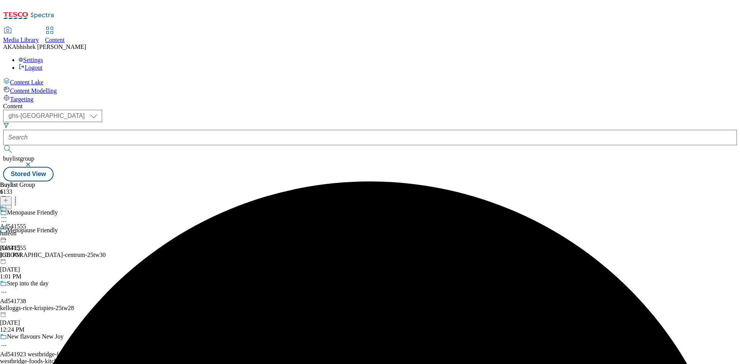
click at [8, 214] on icon at bounding box center [4, 218] width 8 height 8
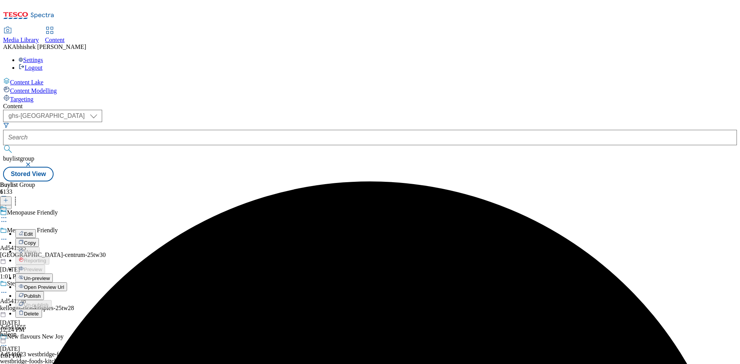
click at [33, 231] on span "Edit" at bounding box center [28, 234] width 9 height 6
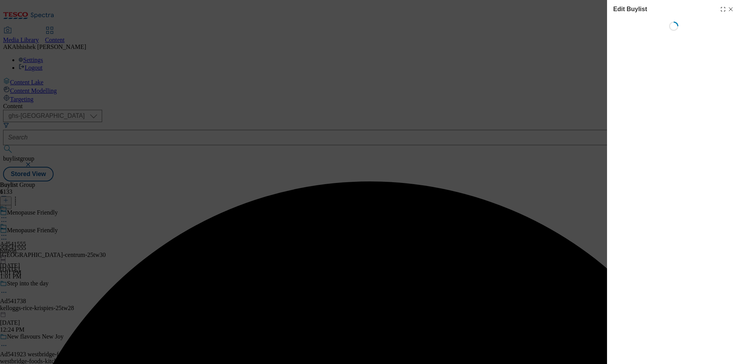
select select "tactical"
select select "supplier funded short term 1-3 weeks"
select select "dunnhumby"
select select "Banner"
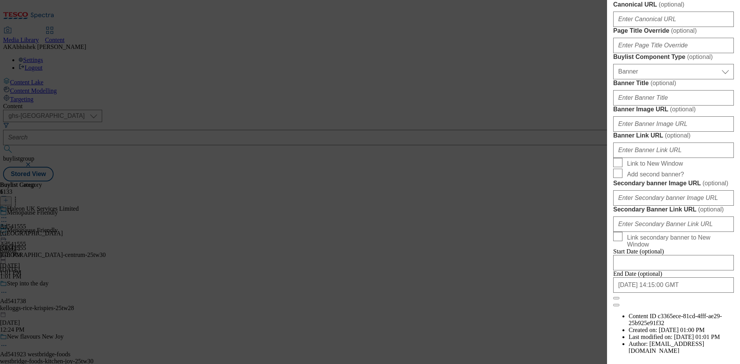
scroll to position [451, 0]
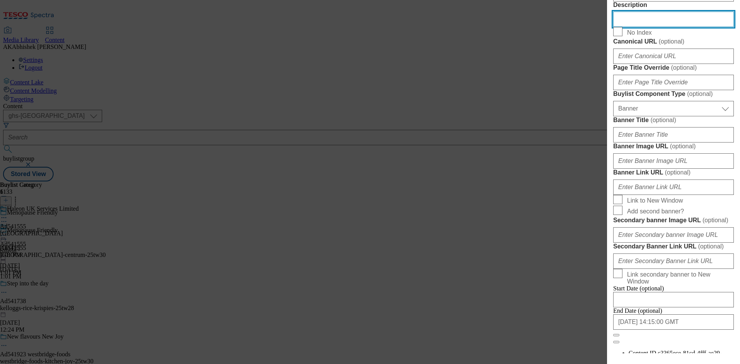
click at [630, 27] on input "Description" at bounding box center [673, 19] width 121 height 15
paste input "Centrum Women Multivitamin 30 Tablets"
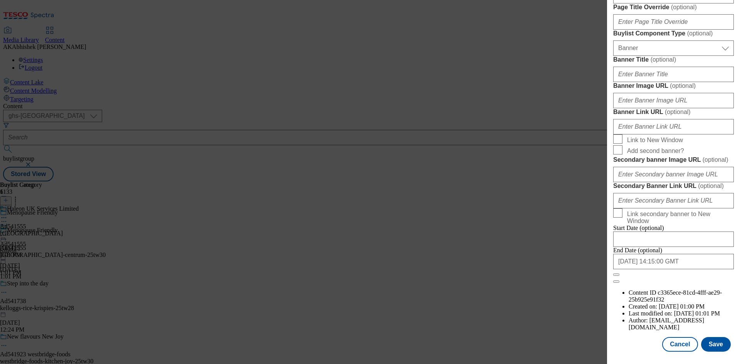
scroll to position [798, 0]
type input "Centrum Women Multivitamin 30 Tablets"
click at [713, 344] on button "Save" at bounding box center [716, 344] width 30 height 15
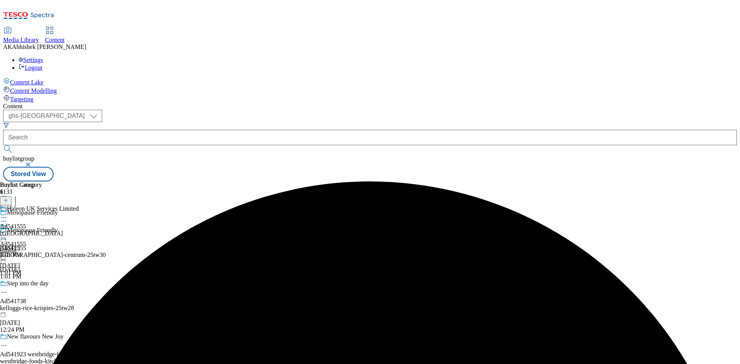
click at [8, 214] on icon at bounding box center [4, 218] width 8 height 8
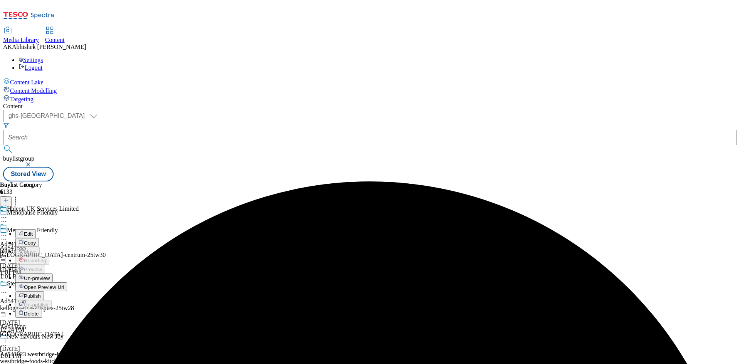
click at [33, 231] on span "Edit" at bounding box center [28, 234] width 9 height 6
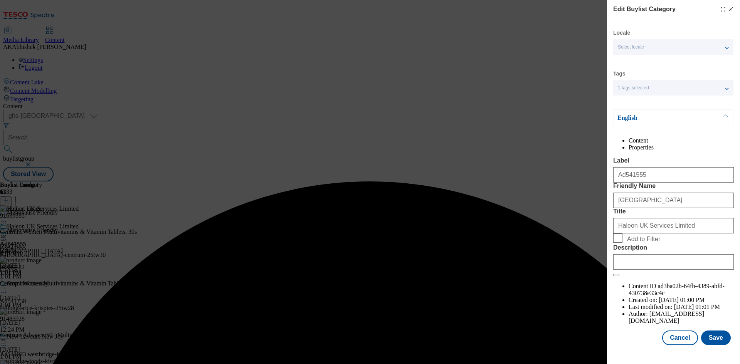
scroll to position [15, 0]
click at [660, 270] on input "Description" at bounding box center [673, 261] width 121 height 15
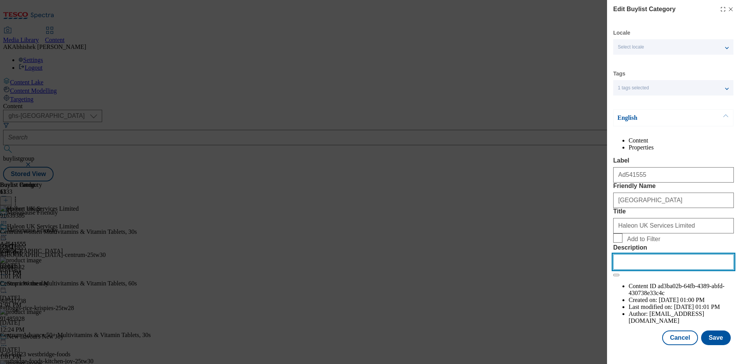
paste input "Centrum Women Multivitamin 30 Tablets"
type input "Centrum Women Multivitamin 30 Tablets"
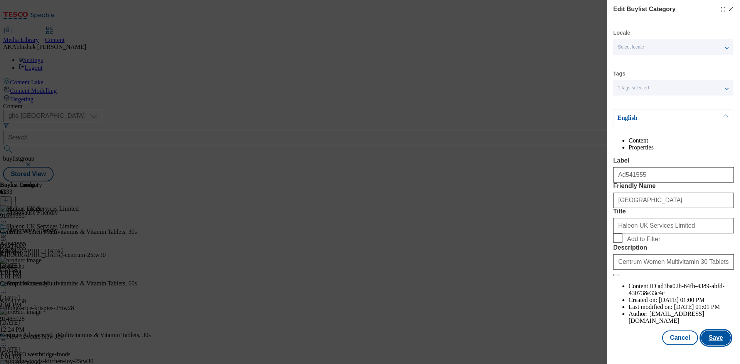
click at [701, 345] on button "Save" at bounding box center [716, 338] width 30 height 15
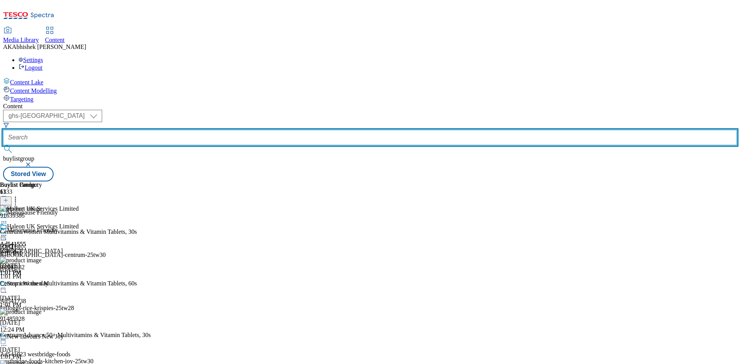
click at [182, 130] on input "text" at bounding box center [370, 137] width 734 height 15
click at [3, 145] on button "submit" at bounding box center [8, 149] width 11 height 8
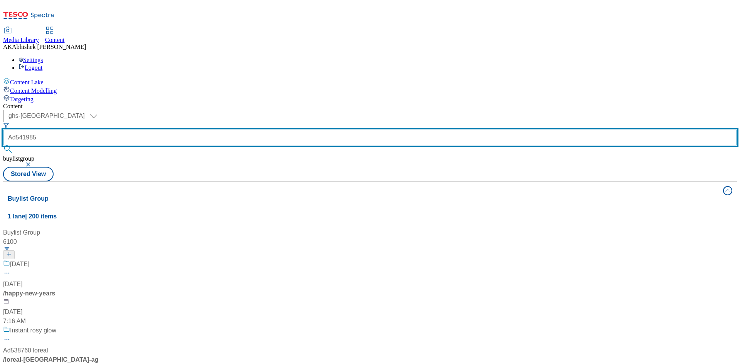
type input "Ad541985"
click at [3, 145] on button "submit" at bounding box center [8, 149] width 11 height 8
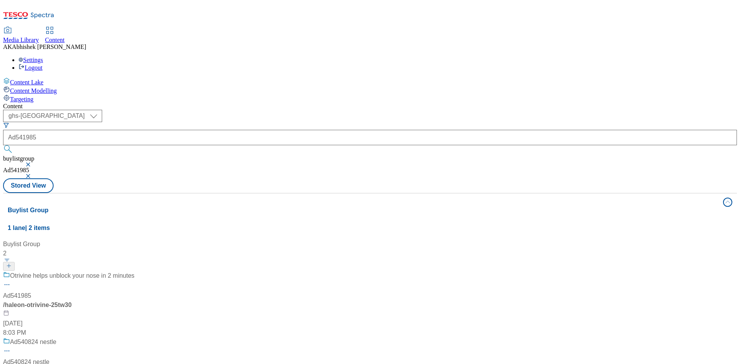
click at [135, 271] on div "Otrivine helps unblock your nose in 2 minutes Ad541985 / haleon-otrivine-25tw30…" at bounding box center [68, 304] width 131 height 66
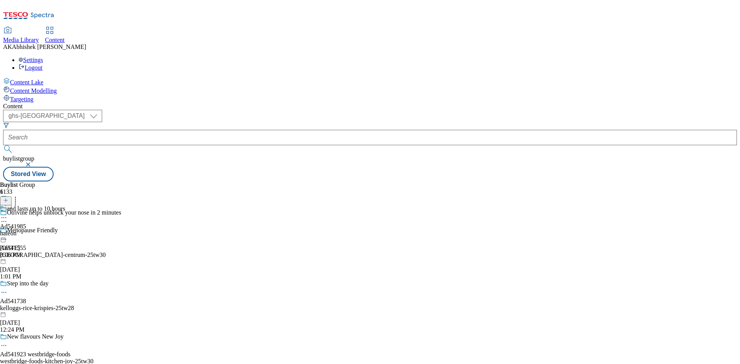
click at [8, 218] on icon at bounding box center [4, 222] width 8 height 8
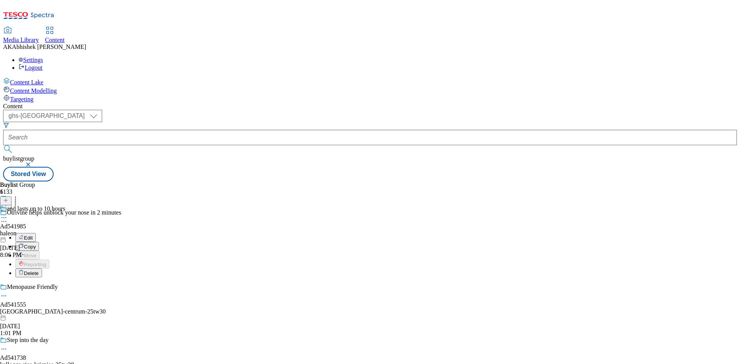
click at [36, 233] on button "Edit" at bounding box center [25, 237] width 20 height 9
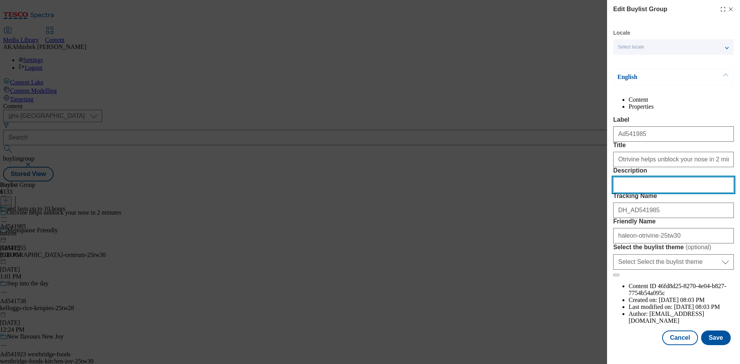
click at [647, 193] on input "Description" at bounding box center [673, 184] width 121 height 15
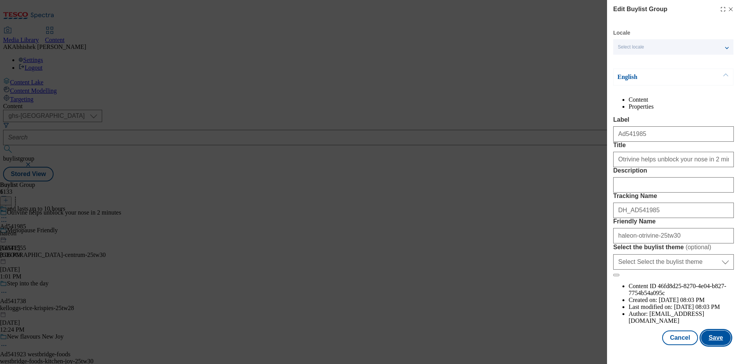
click at [716, 345] on button "Save" at bounding box center [716, 338] width 30 height 15
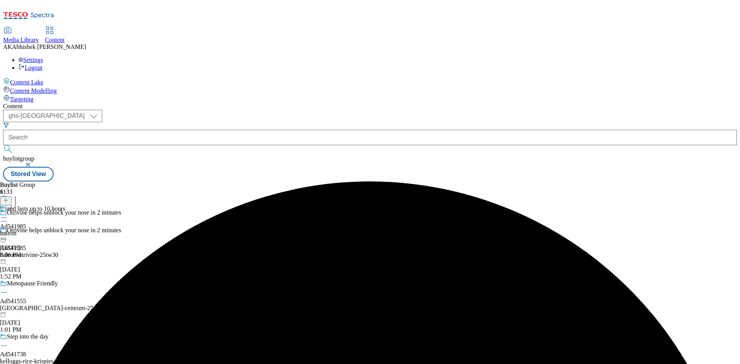
click at [8, 214] on icon at bounding box center [4, 218] width 8 height 8
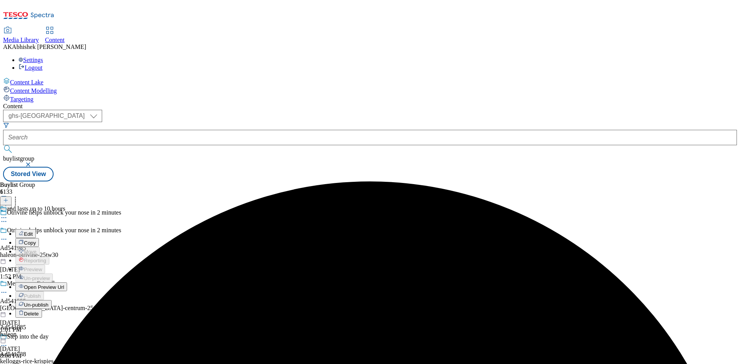
click at [33, 231] on span "Edit" at bounding box center [28, 234] width 9 height 6
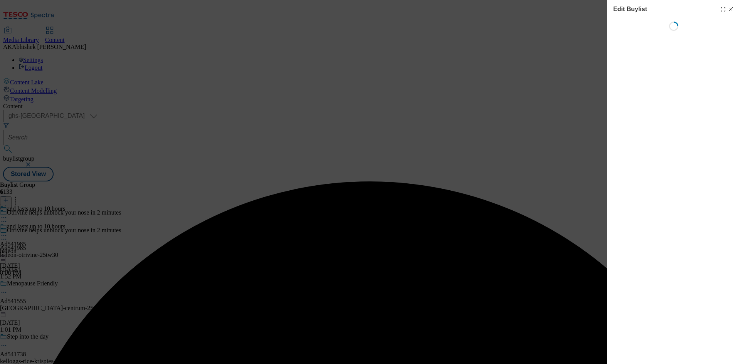
select select "tactical"
select select "supplier funded short term 1-3 weeks"
select select "dunnhumby"
select select "Banner"
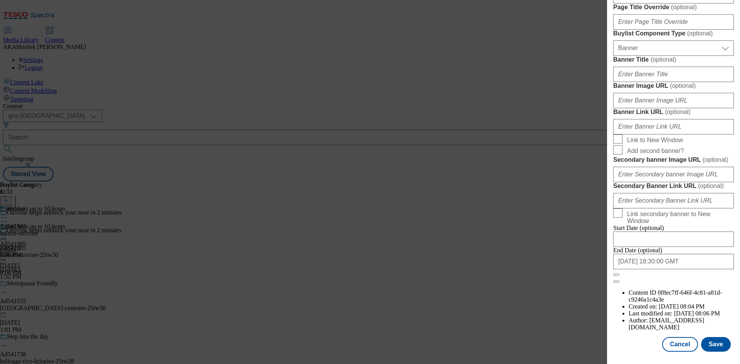
scroll to position [798, 0]
click at [713, 342] on button "Save" at bounding box center [716, 344] width 30 height 15
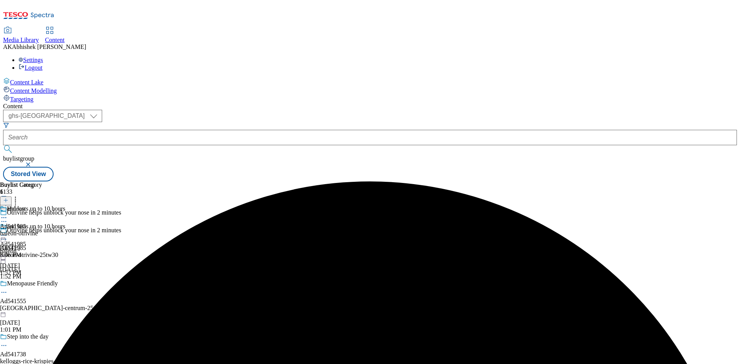
click at [8, 214] on icon at bounding box center [4, 218] width 8 height 8
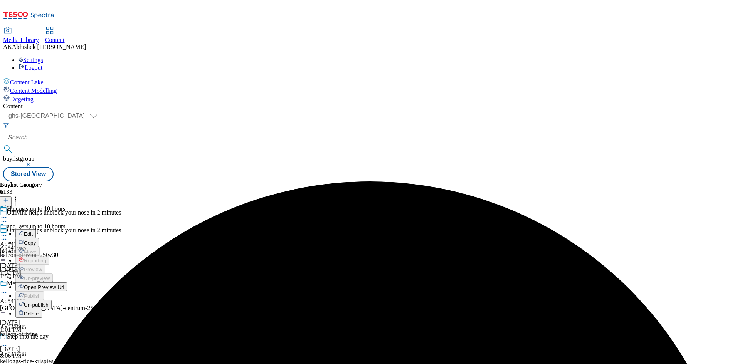
click at [33, 231] on span "Edit" at bounding box center [28, 234] width 9 height 6
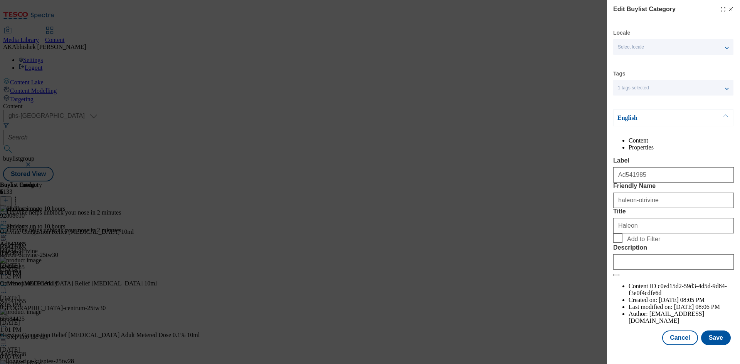
scroll to position [15, 0]
click at [713, 345] on button "Save" at bounding box center [716, 338] width 30 height 15
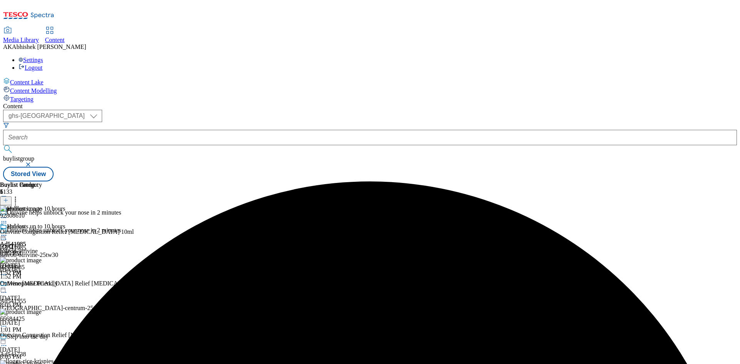
click at [8, 232] on icon at bounding box center [4, 236] width 8 height 8
click at [42, 284] on span "Preview" at bounding box center [33, 287] width 18 height 6
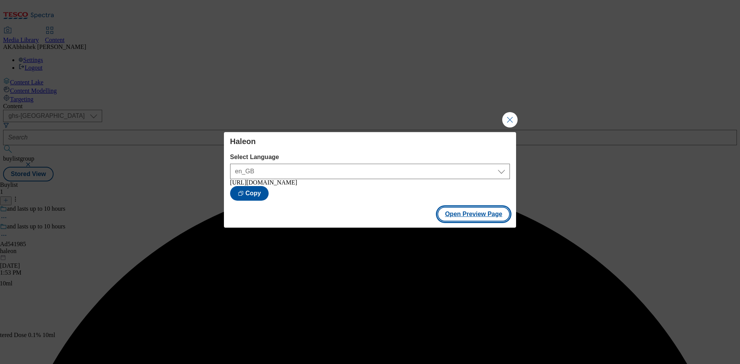
click at [461, 218] on button "Open Preview Page" at bounding box center [473, 214] width 73 height 15
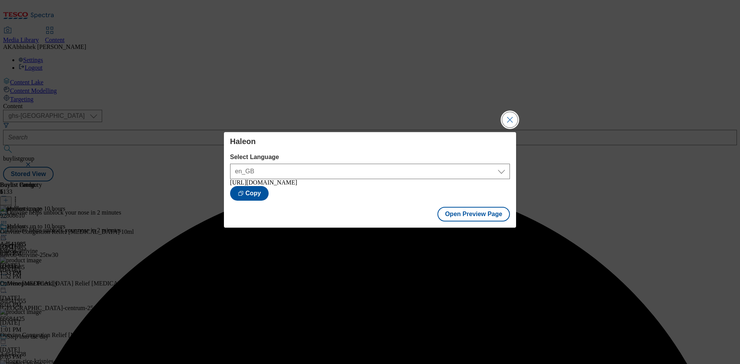
click at [510, 119] on button "Close Modal" at bounding box center [509, 119] width 15 height 15
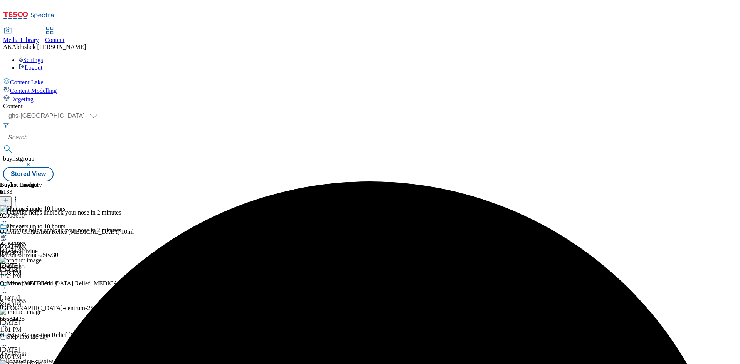
click at [8, 235] on icon at bounding box center [4, 239] width 8 height 8
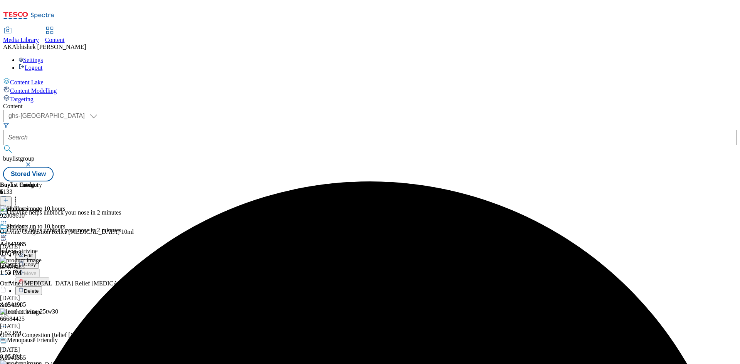
click at [33, 253] on span "Edit" at bounding box center [28, 256] width 9 height 6
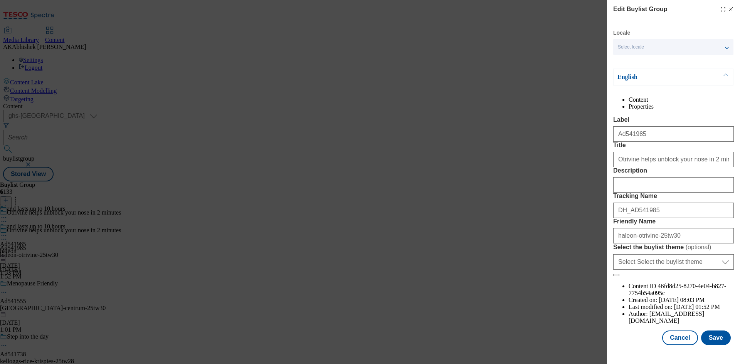
click at [646, 174] on label "Description" at bounding box center [673, 170] width 121 height 7
click at [646, 193] on input "Description" at bounding box center [673, 184] width 121 height 15
click at [648, 193] on input "Description" at bounding box center [673, 184] width 121 height 15
paste input "Otrivine Congestion Relief 0.1% [MEDICAL_DATA] 10ml"
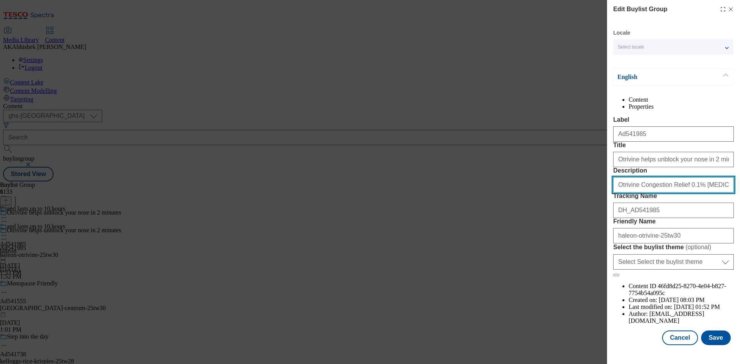
scroll to position [30, 0]
type input "Otrivine Congestion Relief 0.1% [MEDICAL_DATA] 10ml"
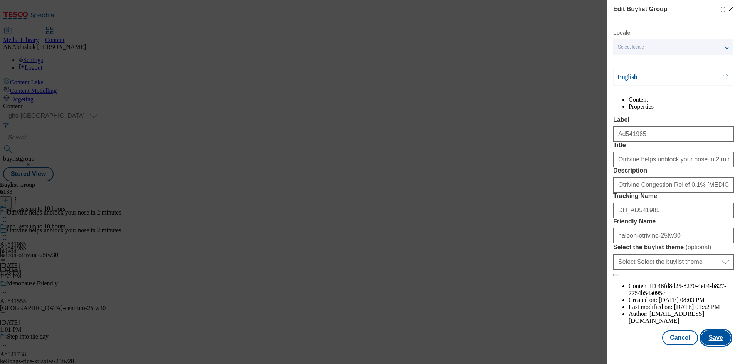
click at [718, 342] on button "Save" at bounding box center [716, 338] width 30 height 15
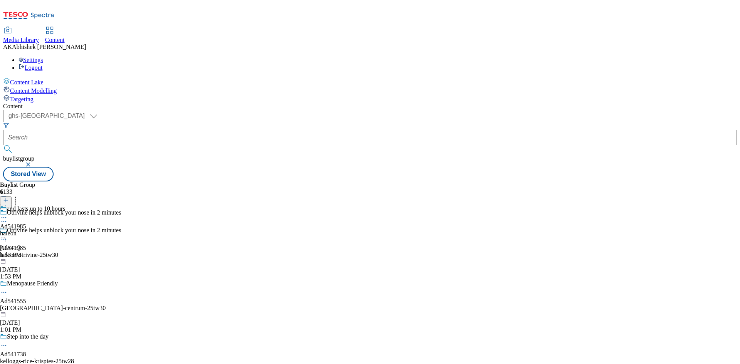
click at [8, 214] on icon at bounding box center [4, 218] width 8 height 8
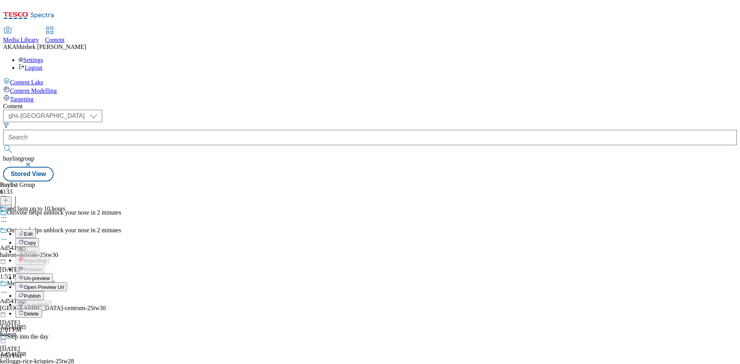
click at [33, 231] on span "Edit" at bounding box center [28, 234] width 9 height 6
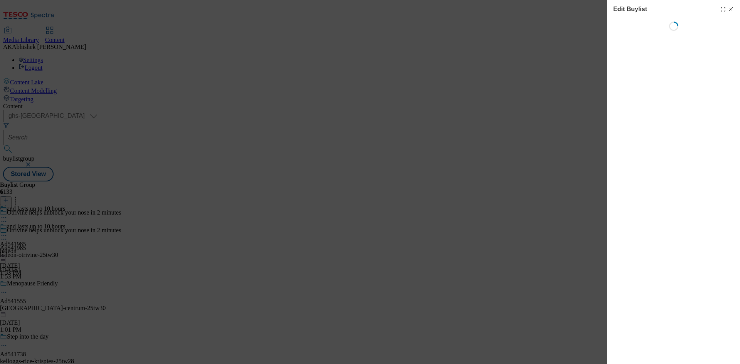
select select "tactical"
select select "supplier funded short term 1-3 weeks"
select select "dunnhumby"
select select "Banner"
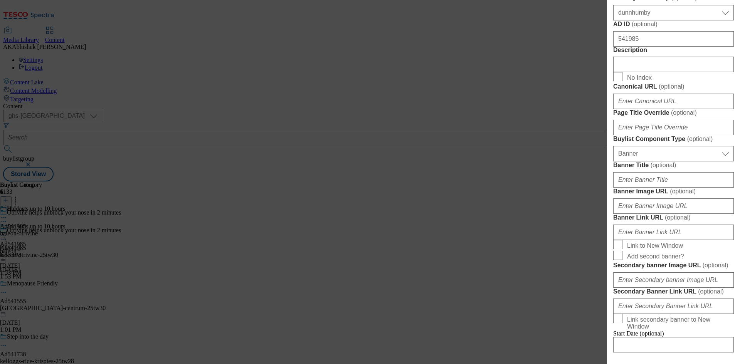
scroll to position [424, 0]
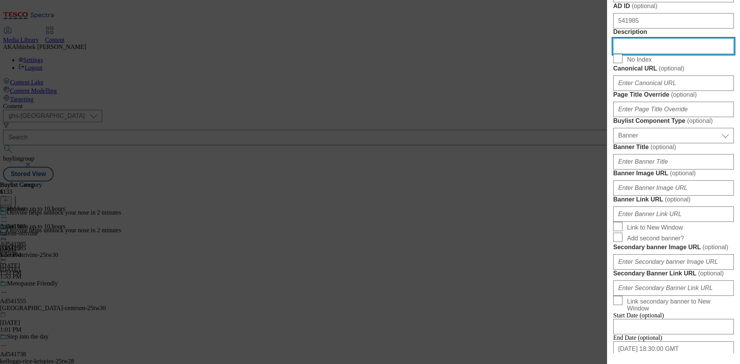
click at [646, 54] on input "Description" at bounding box center [673, 46] width 121 height 15
paste input "Otrivine Congestion Relief 0.1% [MEDICAL_DATA] 10ml"
type input "Otrivine Congestion Relief 0.1% [MEDICAL_DATA] 10ml"
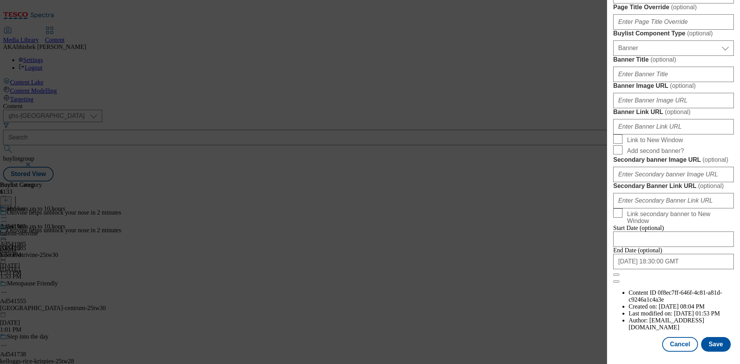
scroll to position [798, 0]
click at [711, 351] on button "Save" at bounding box center [716, 344] width 30 height 15
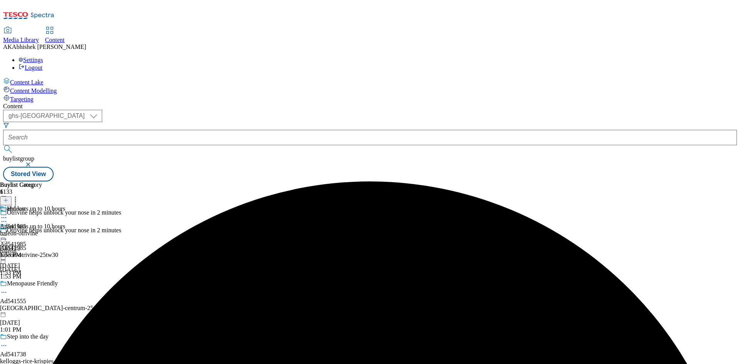
click at [42, 205] on div "Haleon Ad541985 haleon-otrivine [DATE] 1:53 PM" at bounding box center [21, 231] width 42 height 53
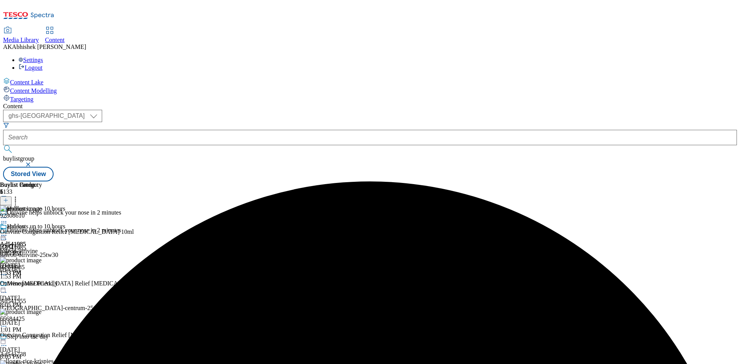
click at [8, 232] on icon at bounding box center [4, 236] width 8 height 8
click at [36, 247] on button "Edit" at bounding box center [25, 251] width 20 height 9
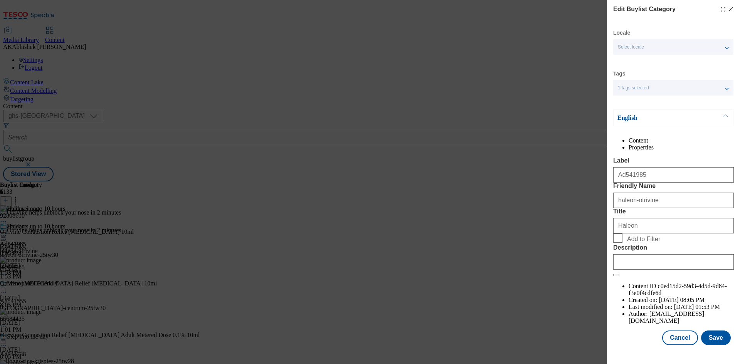
scroll to position [15, 0]
click at [670, 270] on input "Description" at bounding box center [673, 261] width 121 height 15
paste input "Otrivine Congestion Relief 0.1% [MEDICAL_DATA] 10ml"
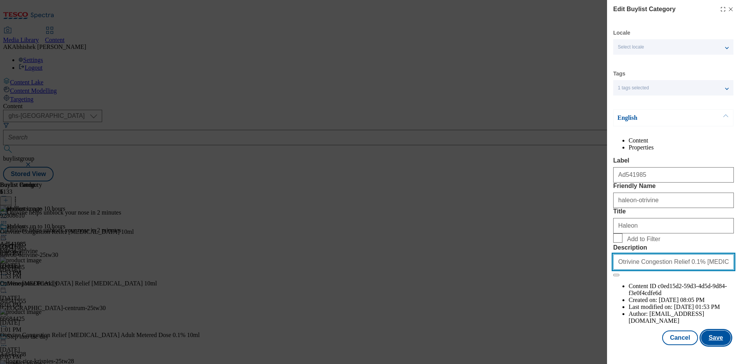
type input "Otrivine Congestion Relief 0.1% [MEDICAL_DATA] 10ml"
click at [711, 341] on button "Save" at bounding box center [716, 338] width 30 height 15
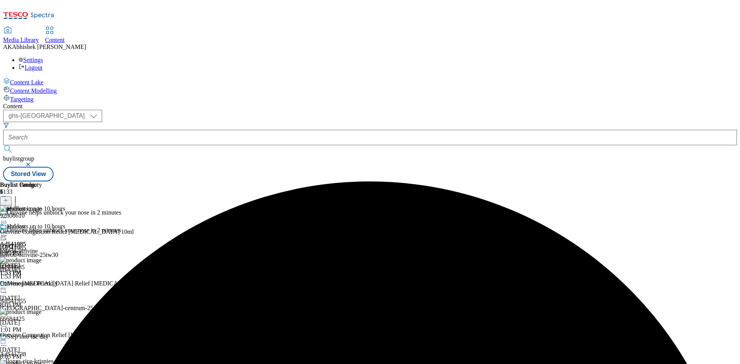
click at [8, 232] on icon at bounding box center [4, 236] width 8 height 8
click at [42, 284] on span "Preview" at bounding box center [33, 287] width 18 height 6
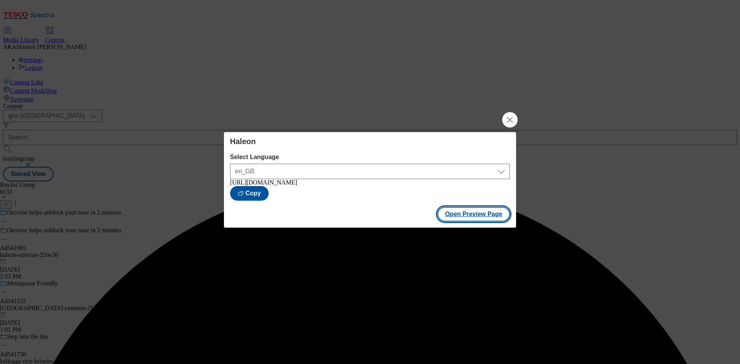
click at [474, 218] on button "Open Preview Page" at bounding box center [473, 214] width 73 height 15
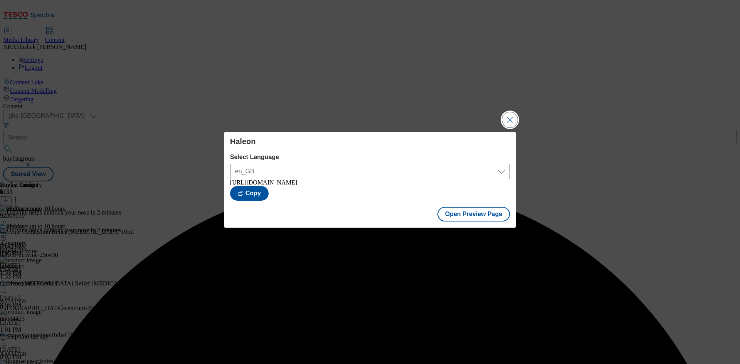
click at [509, 123] on button "Close Modal" at bounding box center [509, 119] width 15 height 15
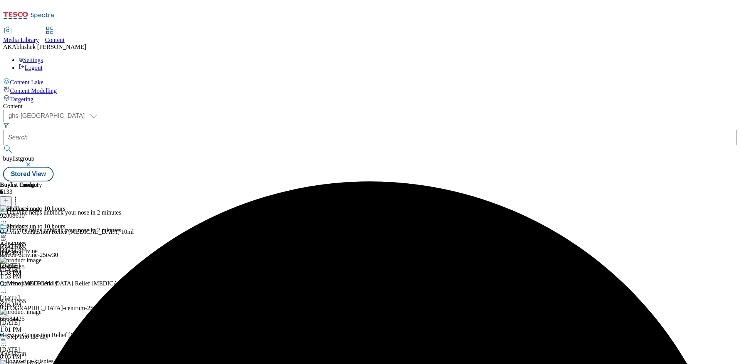
click at [8, 232] on icon at bounding box center [4, 236] width 8 height 8
click at [41, 311] on span "Publish" at bounding box center [32, 314] width 17 height 6
